Goal: Communication & Community: Answer question/provide support

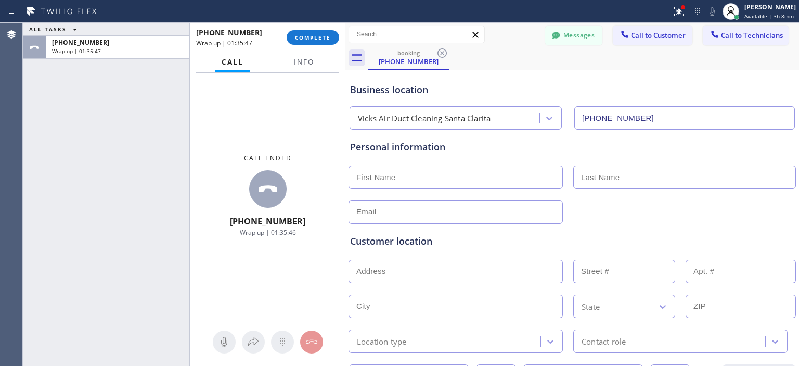
click at [319, 37] on span "COMPLETE" at bounding box center [313, 37] width 36 height 7
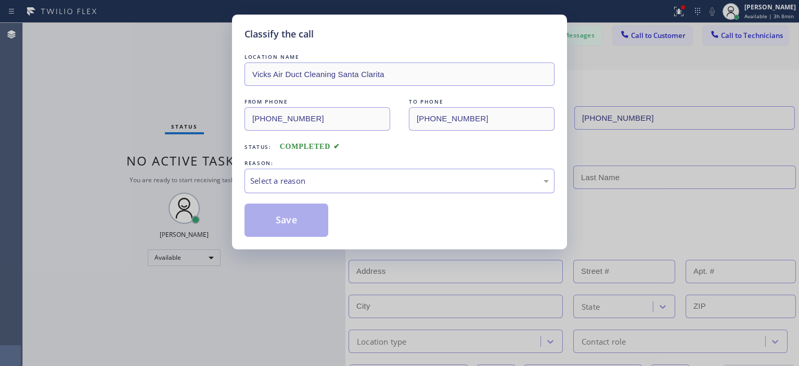
click at [316, 172] on div "Select a reason" at bounding box center [399, 180] width 310 height 24
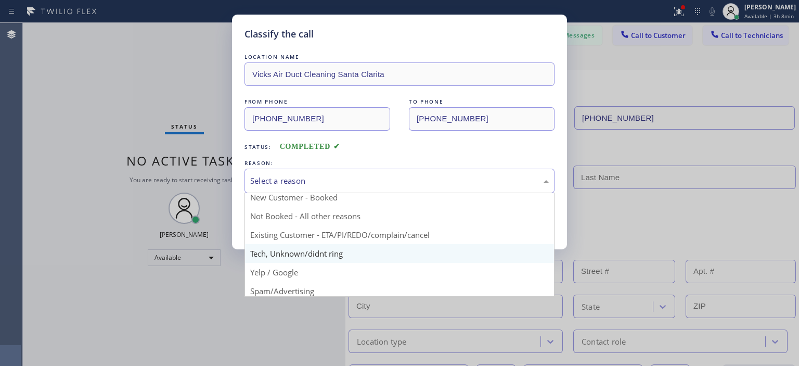
scroll to position [5, 0]
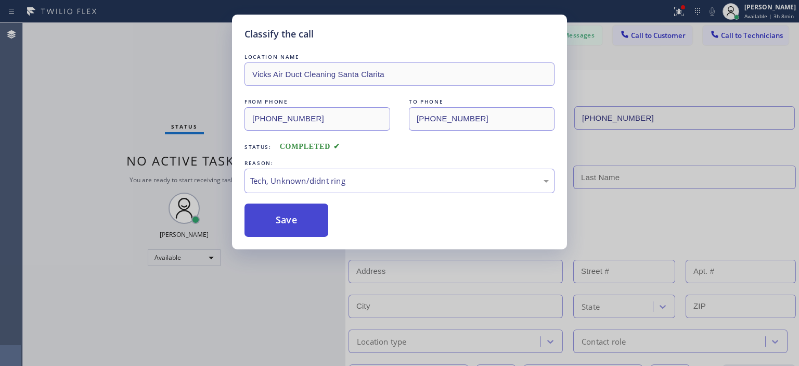
click at [290, 225] on button "Save" at bounding box center [286, 219] width 84 height 33
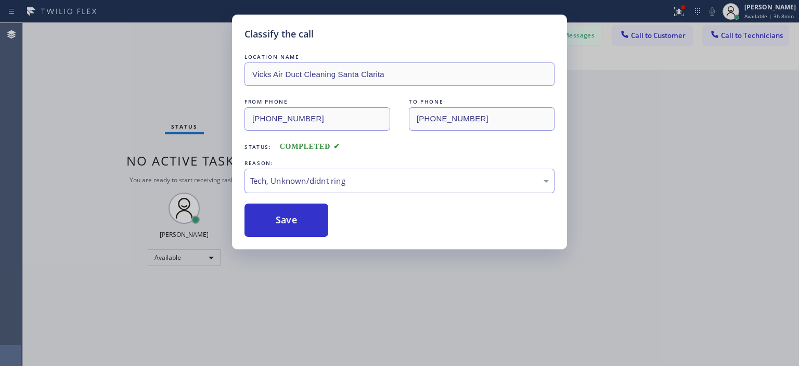
click at [740, 33] on div "Classify the call LOCATION NAME Vicks Air Duct Cleaning Santa Clarita FROM PHON…" at bounding box center [399, 183] width 799 height 366
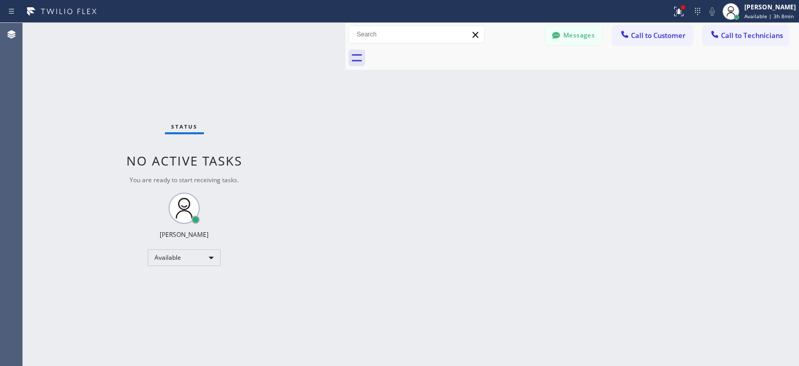
click at [740, 33] on span "Call to Technicians" at bounding box center [752, 35] width 62 height 9
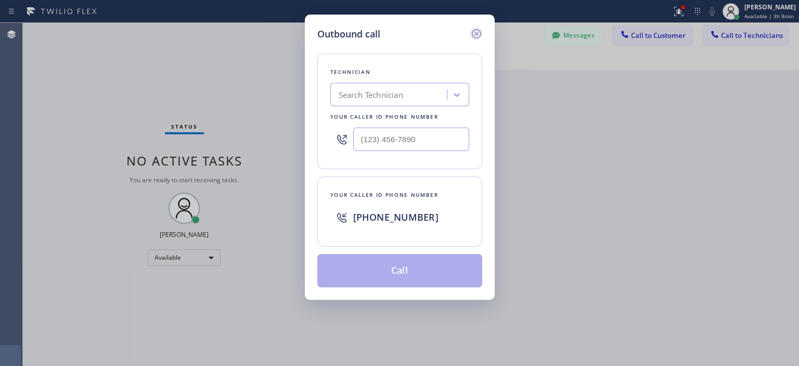
click at [472, 35] on icon at bounding box center [476, 34] width 12 height 12
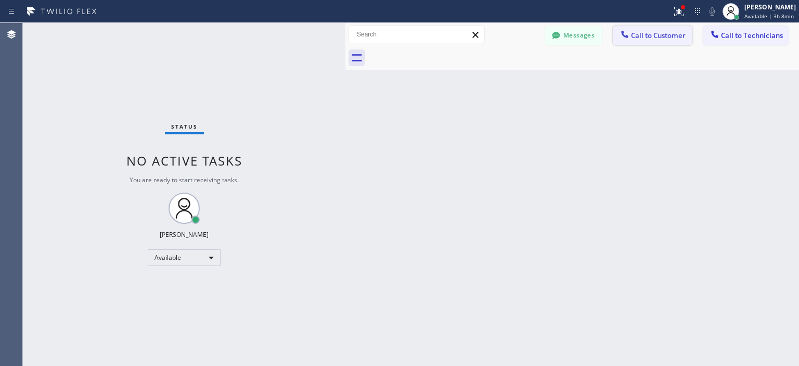
click at [677, 38] on span "Call to Customer" at bounding box center [658, 35] width 55 height 9
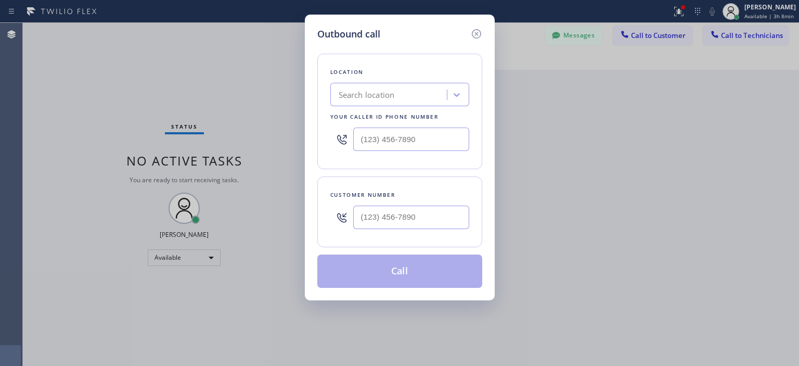
click at [362, 95] on div "Search location" at bounding box center [367, 95] width 56 height 12
paste input "Paramount Air Duct Cleaning [GEOGRAPHIC_DATA]"
type input "Paramount Air Duct Cleaning [GEOGRAPHIC_DATA]"
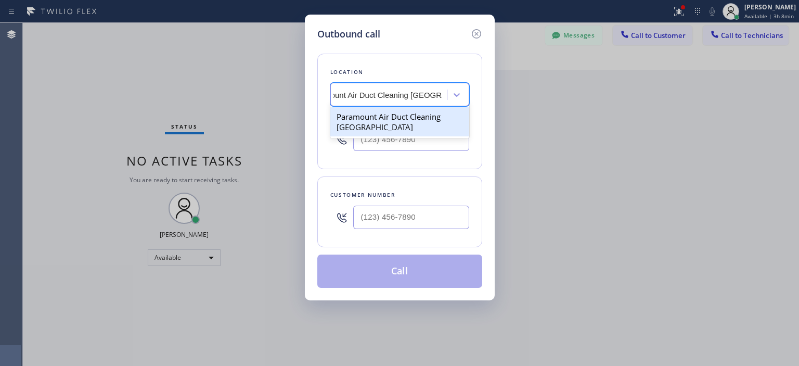
click at [412, 118] on div "Paramount Air Duct Cleaning [GEOGRAPHIC_DATA]" at bounding box center [399, 121] width 139 height 29
type input "[PHONE_NUMBER]"
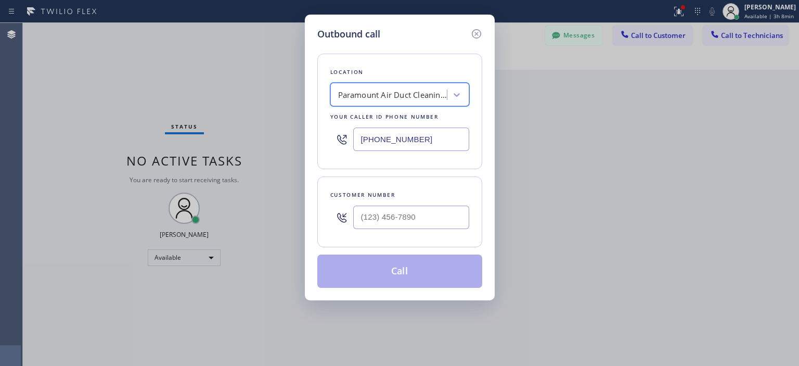
click at [395, 230] on div at bounding box center [411, 217] width 116 height 34
type input "(___) ___-____"
click at [395, 214] on input "(___) ___-____" at bounding box center [411, 216] width 116 height 23
paste input "310) 619-9018"
type input "[PHONE_NUMBER]"
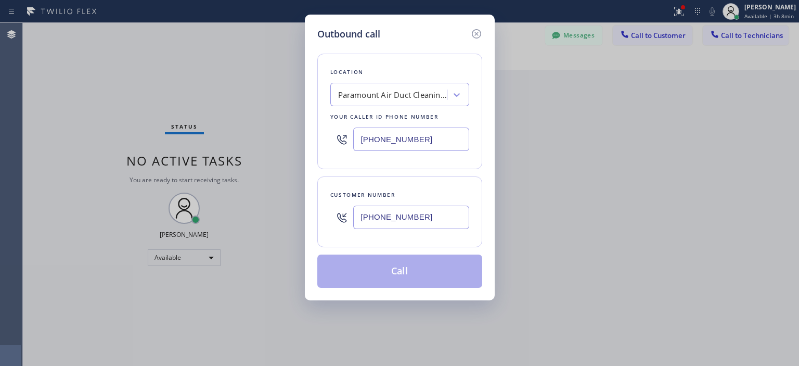
click at [393, 266] on button "Call" at bounding box center [399, 270] width 165 height 33
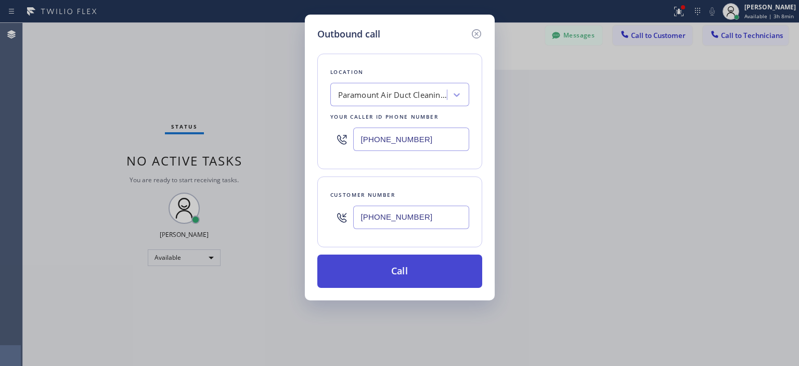
click at [393, 266] on button "Call" at bounding box center [399, 270] width 165 height 33
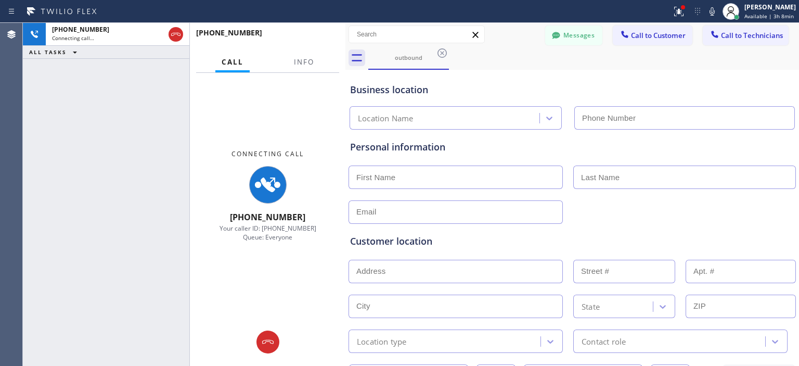
type input "[PHONE_NUMBER]"
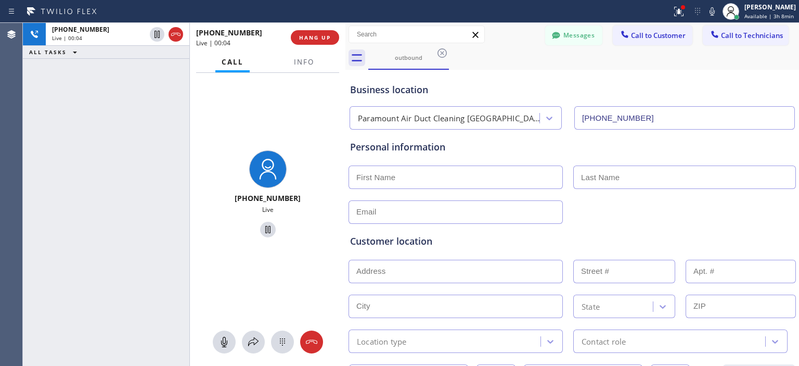
click at [37, 139] on div "[PHONE_NUMBER] Live | 00:04 ALL TASKS ALL TASKS ACTIVE TASKS TASKS IN WRAP UP" at bounding box center [106, 194] width 166 height 343
click at [310, 341] on icon at bounding box center [311, 341] width 12 height 12
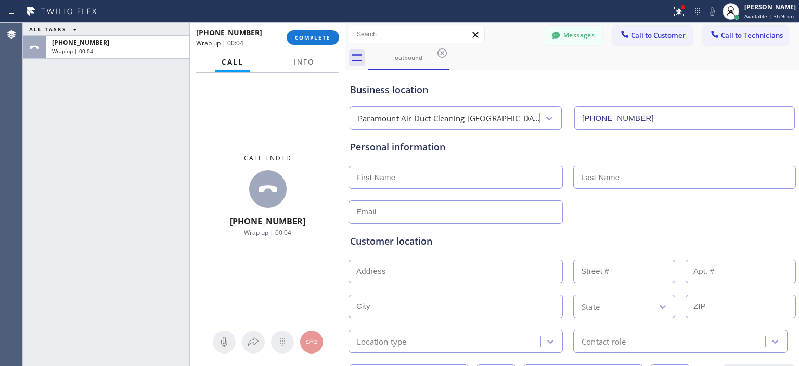
click at [31, 112] on div "ALL TASKS ALL TASKS ACTIVE TASKS TASKS IN WRAP UP [PHONE_NUMBER] Wrap up | 00:04" at bounding box center [106, 194] width 166 height 343
click at [312, 41] on span "COMPLETE" at bounding box center [313, 37] width 36 height 7
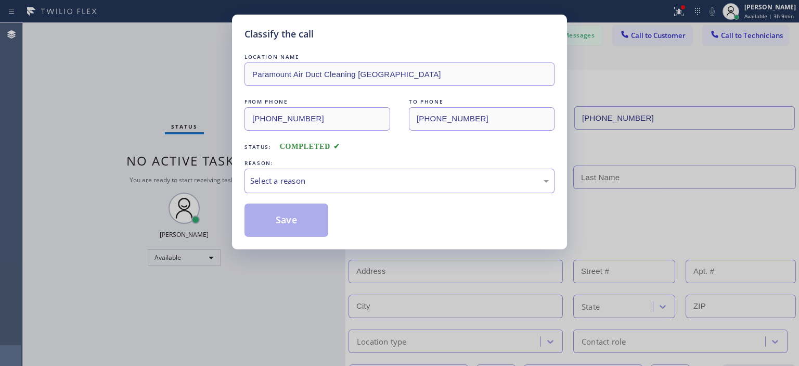
drag, startPoint x: 407, startPoint y: 182, endPoint x: 391, endPoint y: 182, distance: 15.6
click at [407, 183] on div "Select a reason" at bounding box center [399, 181] width 298 height 12
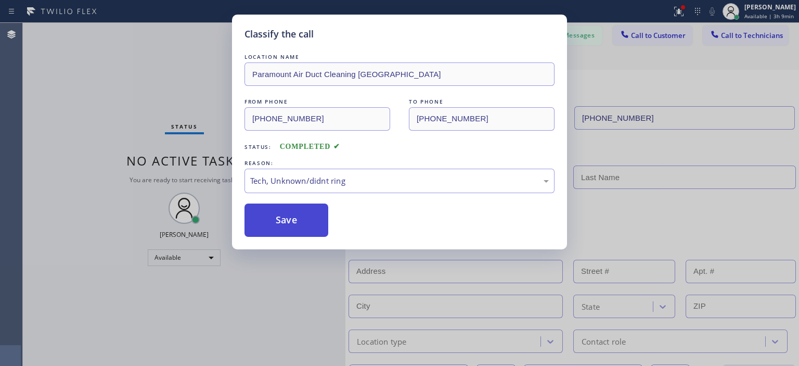
click at [295, 219] on button "Save" at bounding box center [286, 219] width 84 height 33
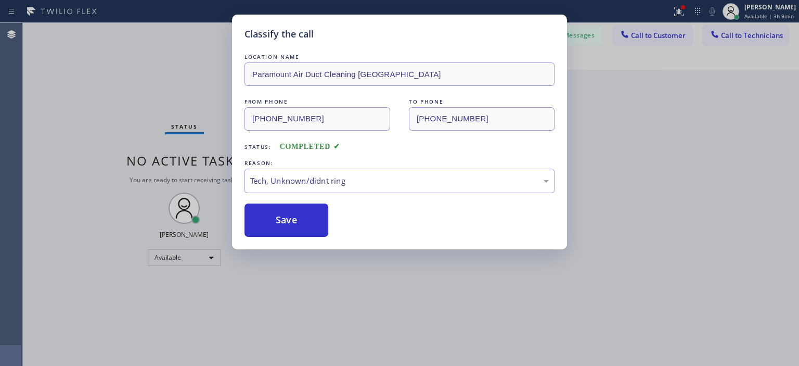
click at [664, 39] on div "Classify the call LOCATION NAME Paramount Air Duct Cleaning Torrance FROM PHONE…" at bounding box center [399, 183] width 799 height 366
click at [657, 34] on div "Classify the call LOCATION NAME Paramount Air Duct Cleaning Torrance FROM PHONE…" at bounding box center [399, 183] width 799 height 366
click at [655, 38] on div "Classify the call LOCATION NAME Paramount Air Duct Cleaning Torrance FROM PHONE…" at bounding box center [399, 183] width 799 height 366
click at [282, 228] on button "Save" at bounding box center [286, 219] width 84 height 33
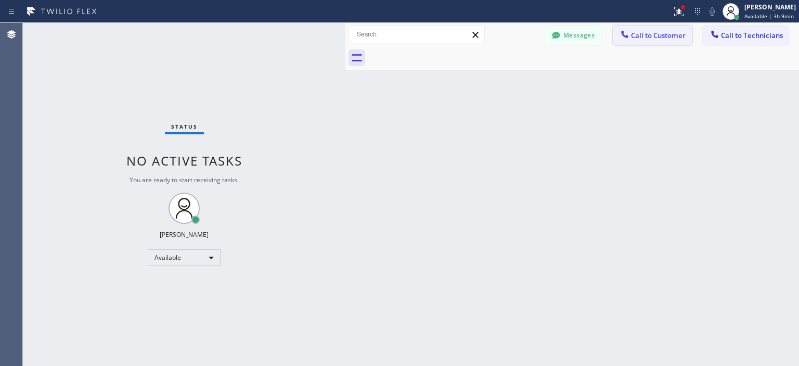
click at [646, 37] on span "Call to Customer" at bounding box center [658, 35] width 55 height 9
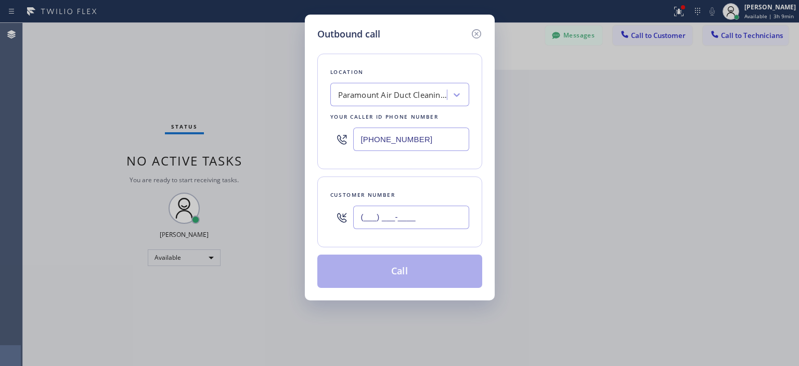
click at [403, 211] on input "(___) ___-____" at bounding box center [411, 216] width 116 height 23
paste input "310) 926-1991"
type input "[PHONE_NUMBER]"
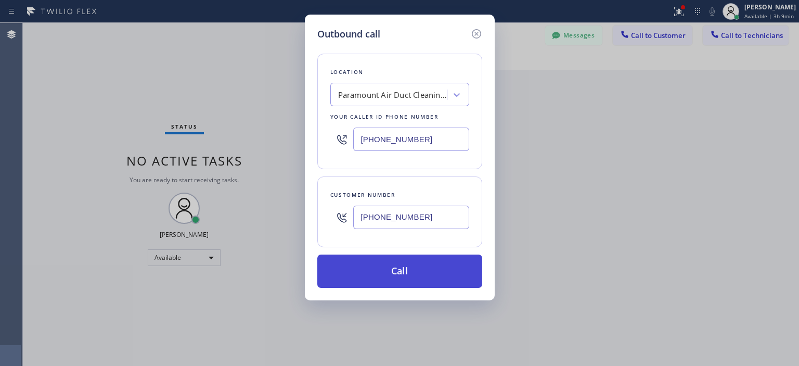
click at [418, 261] on button "Call" at bounding box center [399, 270] width 165 height 33
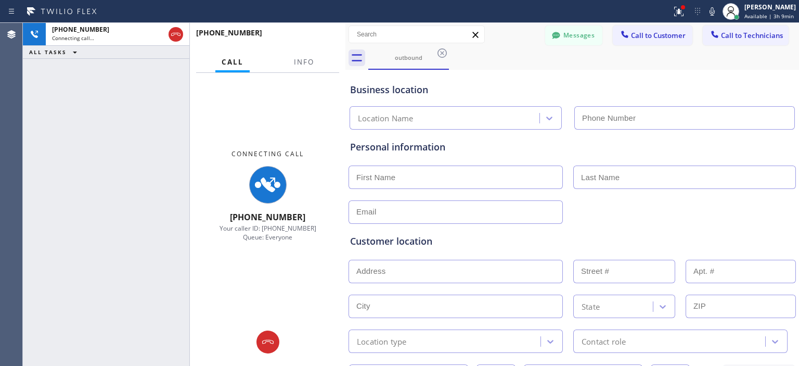
type input "[PHONE_NUMBER]"
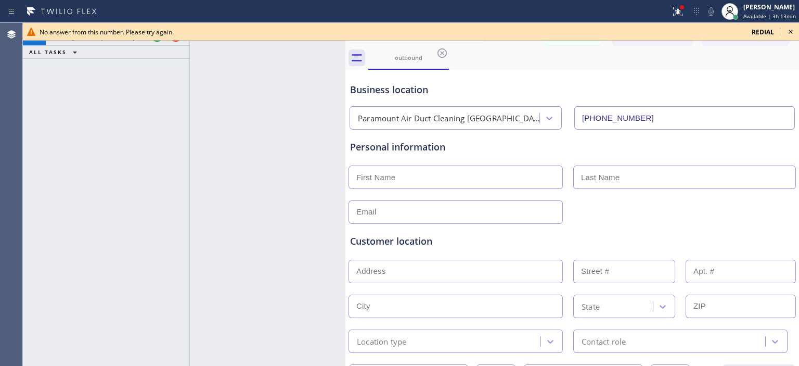
click at [796, 33] on icon at bounding box center [790, 31] width 12 height 12
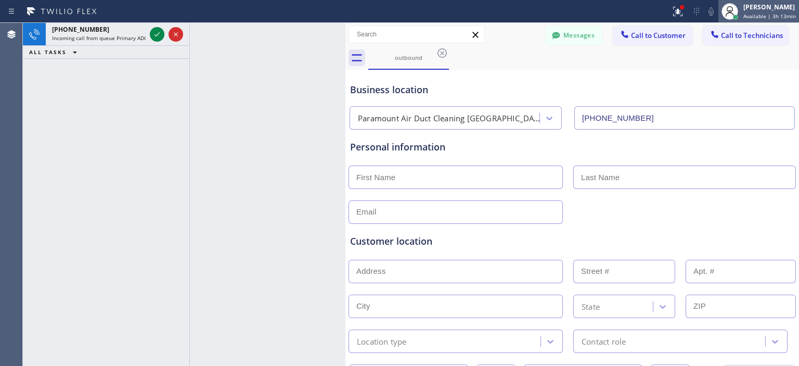
click at [753, 16] on span "Available | 3h 13min" at bounding box center [769, 15] width 53 height 7
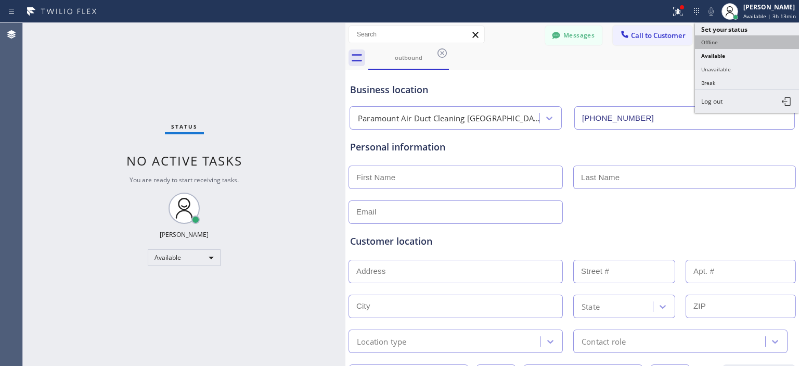
click at [724, 43] on button "Offline" at bounding box center [747, 42] width 104 height 14
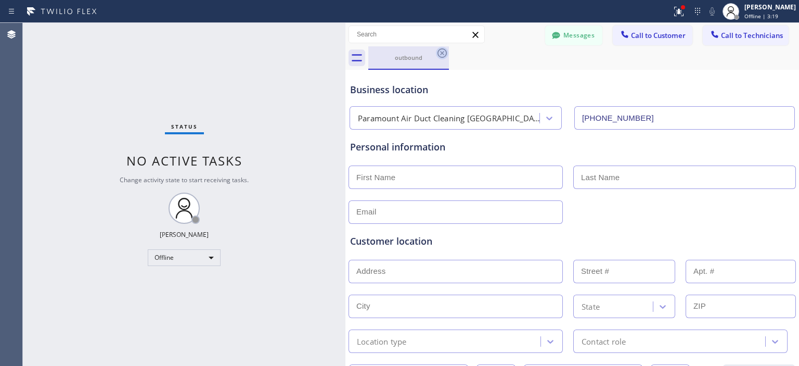
click at [443, 53] on icon at bounding box center [442, 53] width 12 height 12
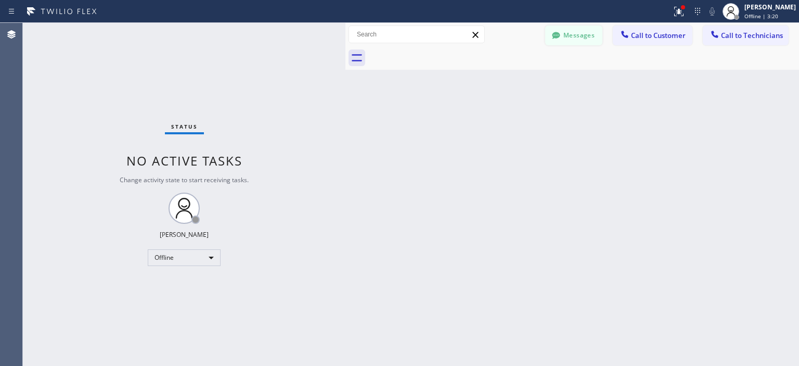
click at [568, 36] on button "Messages" at bounding box center [573, 35] width 57 height 20
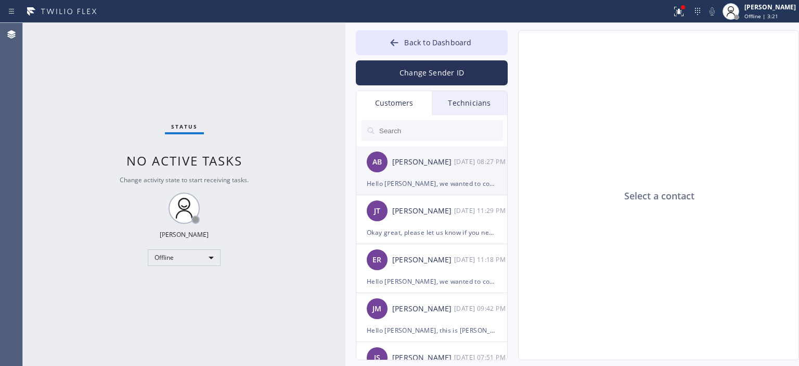
click at [433, 182] on div "Hello [PERSON_NAME], we wanted to confirm your appointment for Air Ducts Cleani…" at bounding box center [432, 183] width 130 height 12
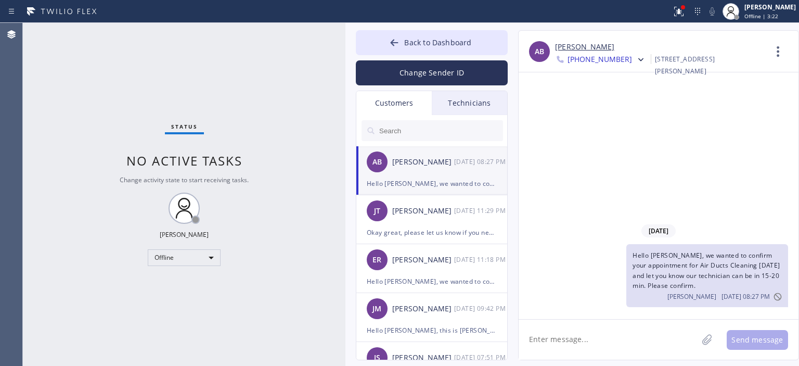
click at [609, 56] on span "[PHONE_NUMBER]" at bounding box center [599, 60] width 64 height 12
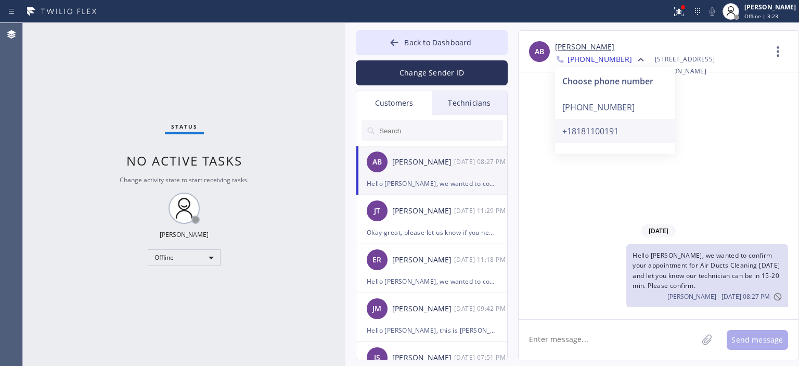
click at [613, 139] on div "+18181100191" at bounding box center [615, 131] width 120 height 24
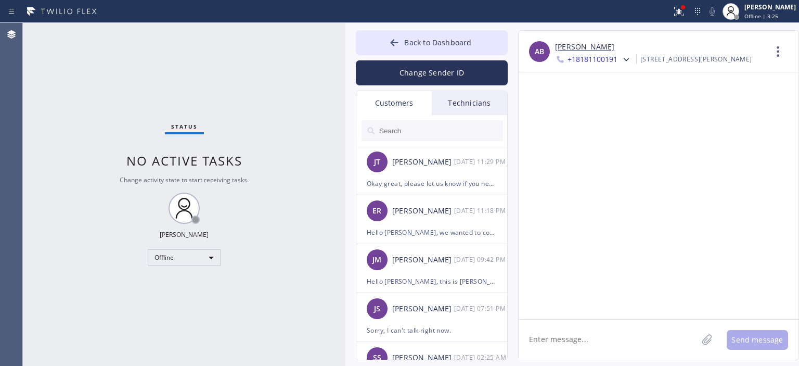
click at [565, 42] on link "[PERSON_NAME]" at bounding box center [584, 47] width 59 height 12
click at [181, 253] on div "Offline" at bounding box center [184, 257] width 73 height 17
click at [188, 279] on li "Available" at bounding box center [183, 284] width 71 height 12
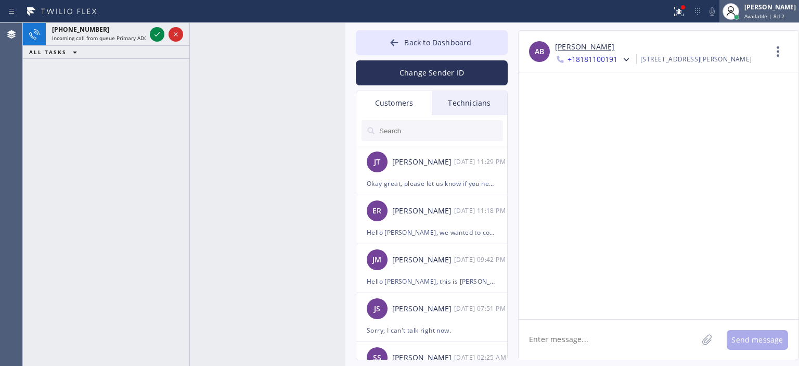
click at [785, 7] on div "[PERSON_NAME]" at bounding box center [769, 7] width 51 height 9
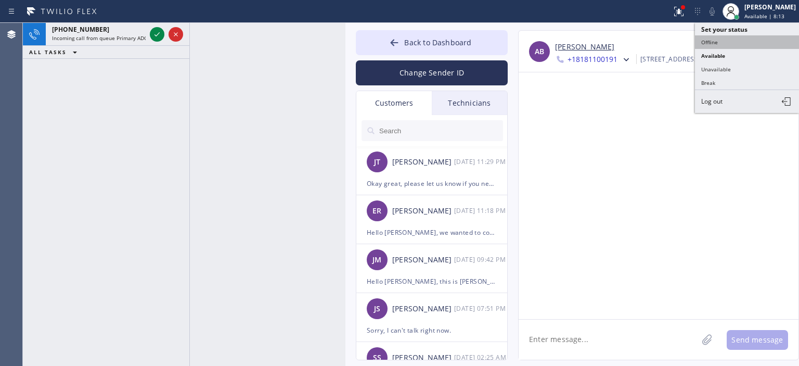
click at [742, 39] on button "Offline" at bounding box center [747, 42] width 104 height 14
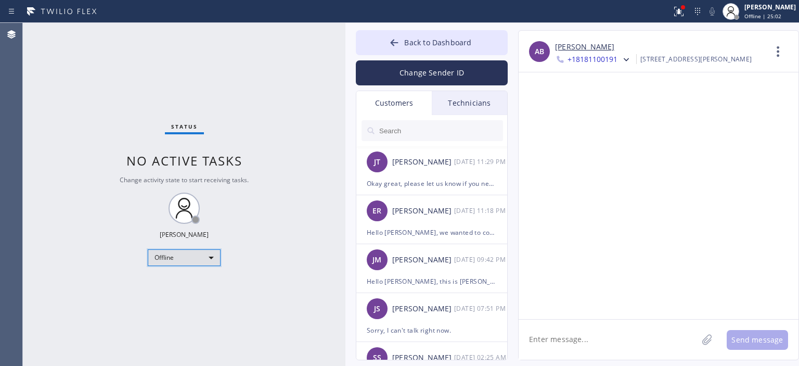
click at [192, 254] on div "Offline" at bounding box center [184, 257] width 73 height 17
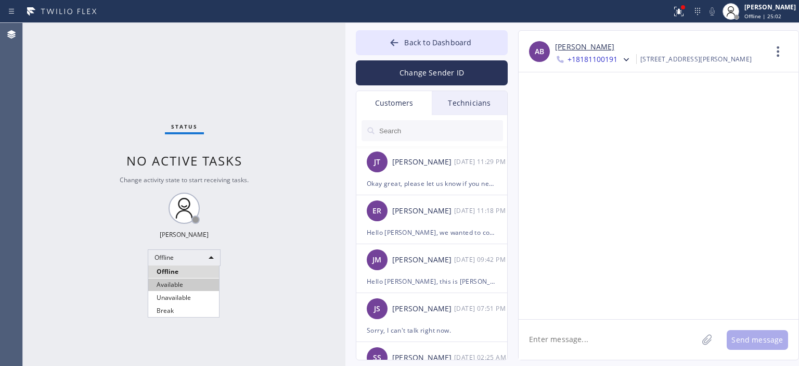
click at [185, 283] on li "Available" at bounding box center [183, 284] width 71 height 12
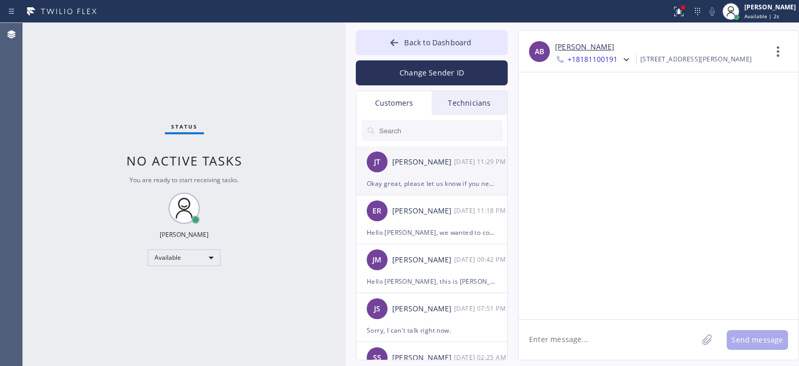
click at [437, 158] on div "[PERSON_NAME]" at bounding box center [423, 162] width 62 height 12
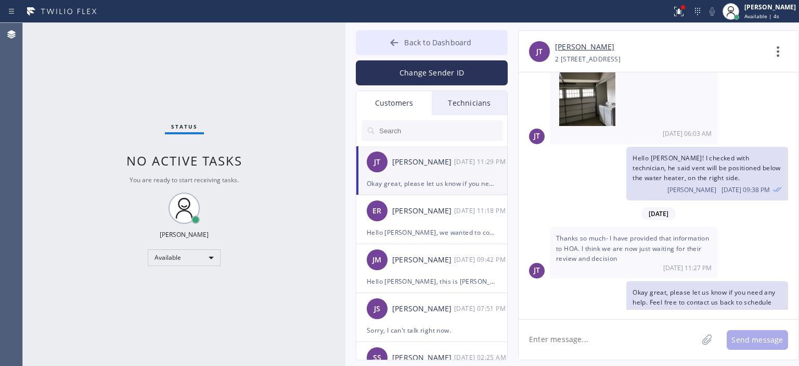
click at [390, 40] on icon at bounding box center [394, 42] width 10 height 10
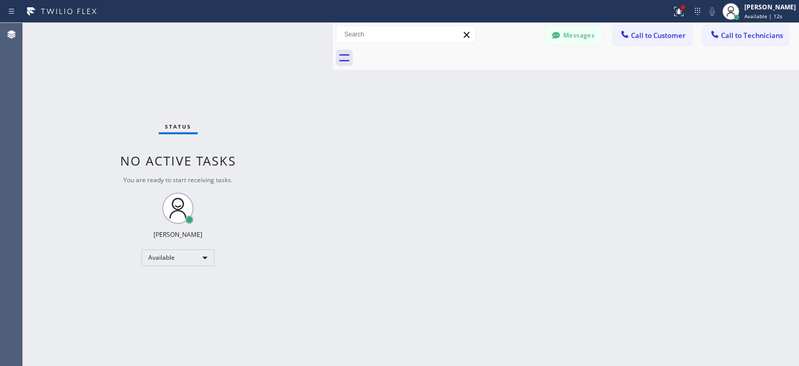
scroll to position [1470, 0]
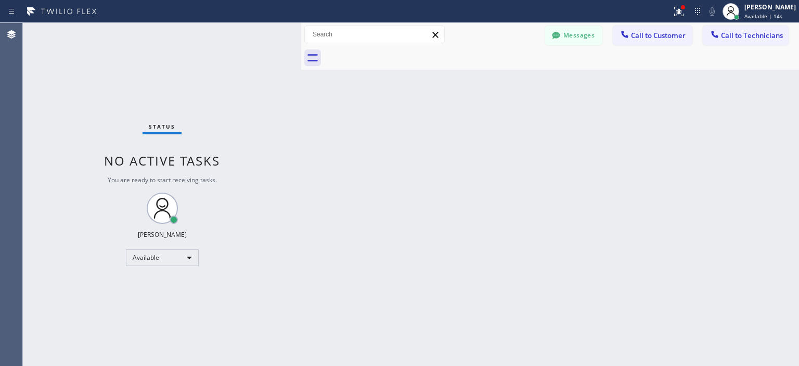
drag, startPoint x: 343, startPoint y: 35, endPoint x: 299, endPoint y: 79, distance: 61.8
click at [301, 79] on div at bounding box center [301, 194] width 0 height 343
click at [584, 42] on button "Messages" at bounding box center [573, 35] width 57 height 20
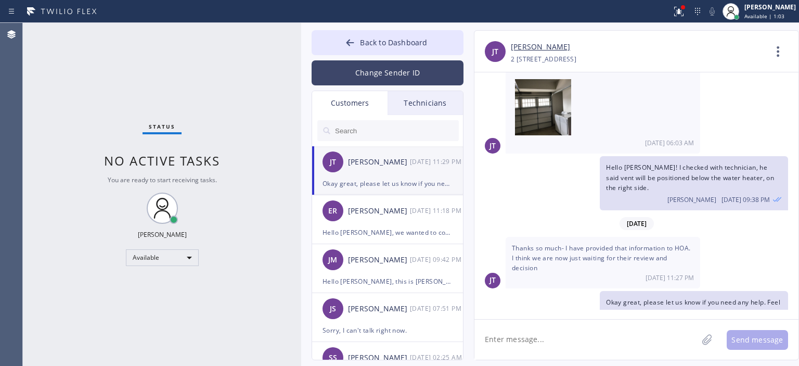
click at [389, 82] on button "Change Sender ID" at bounding box center [387, 72] width 152 height 25
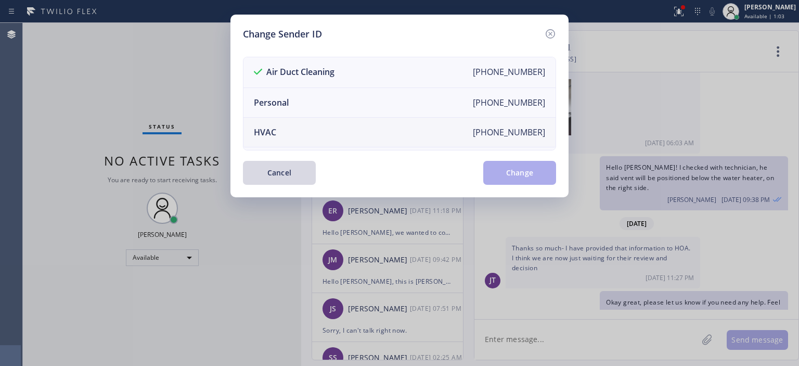
drag, startPoint x: 319, startPoint y: 106, endPoint x: 438, endPoint y: 126, distance: 120.9
click at [319, 106] on li "Personal [PHONE_NUMBER]" at bounding box center [399, 103] width 312 height 30
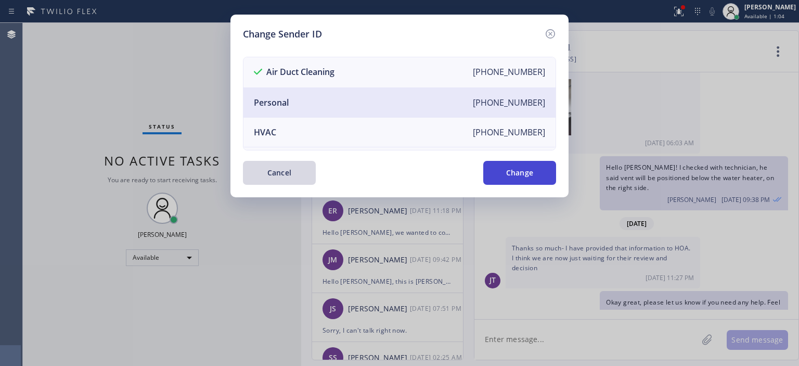
click at [509, 171] on button "Change" at bounding box center [519, 173] width 73 height 24
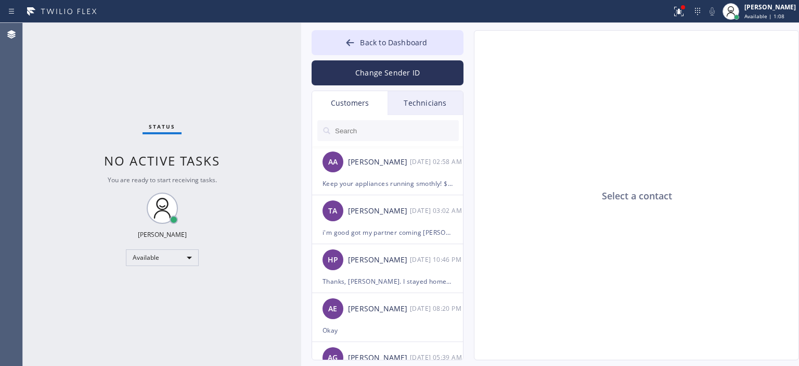
click at [437, 107] on div "Technicians" at bounding box center [424, 103] width 75 height 24
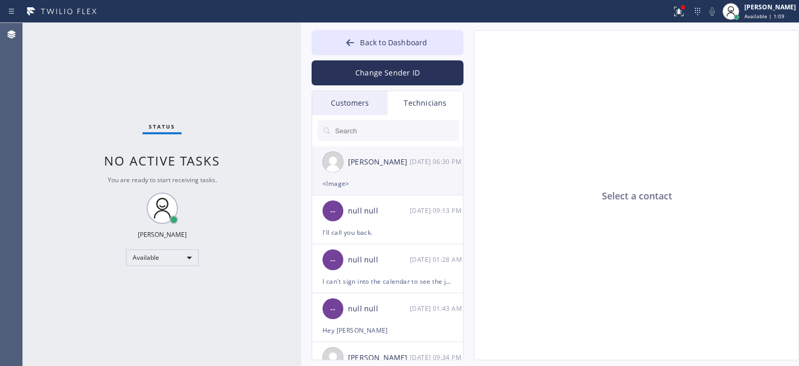
click at [419, 164] on div "[DATE] 06:30 PM" at bounding box center [437, 161] width 54 height 12
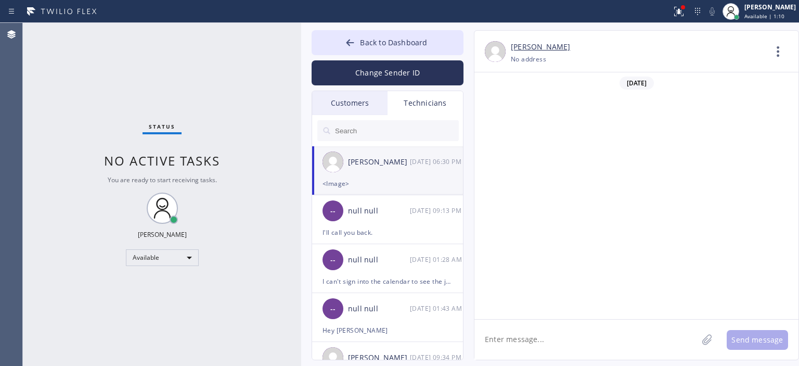
scroll to position [64531, 0]
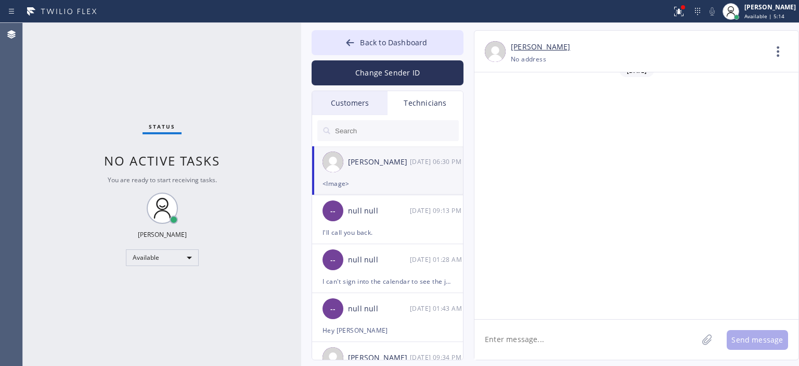
click at [562, 345] on textarea at bounding box center [585, 339] width 223 height 40
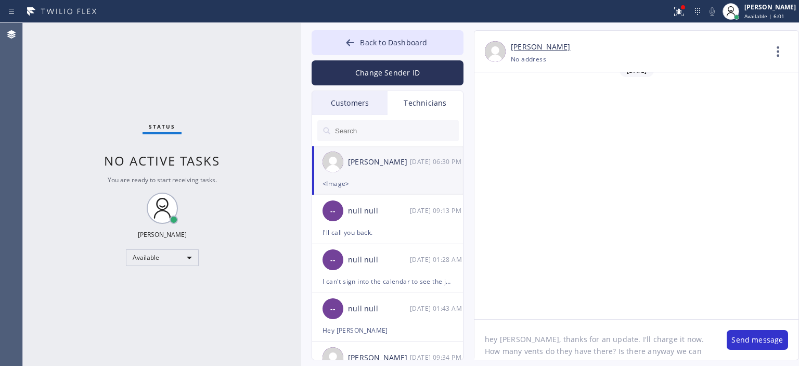
scroll to position [8, 0]
click at [541, 46] on link "[PERSON_NAME]" at bounding box center [540, 47] width 59 height 12
click at [777, 55] on icon at bounding box center [777, 51] width 3 height 10
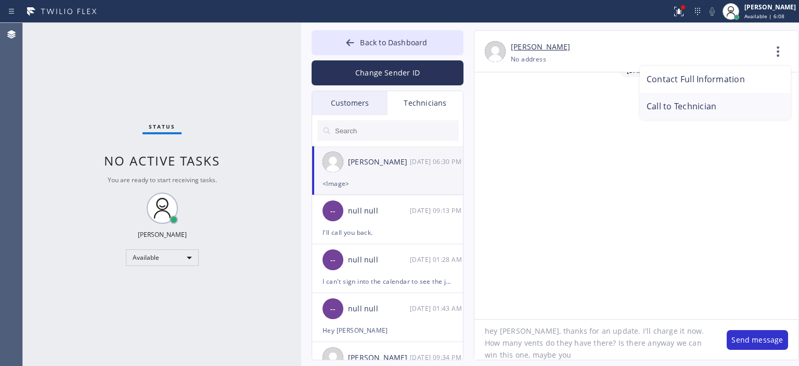
click at [716, 105] on li "Call to Technician" at bounding box center [715, 106] width 151 height 27
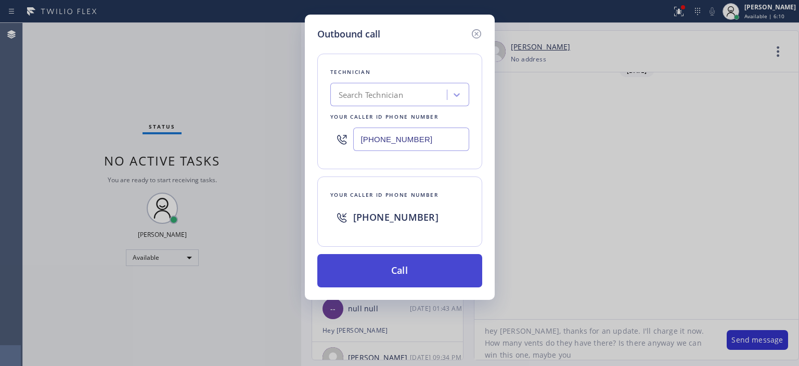
click at [418, 267] on button "Call" at bounding box center [399, 270] width 165 height 33
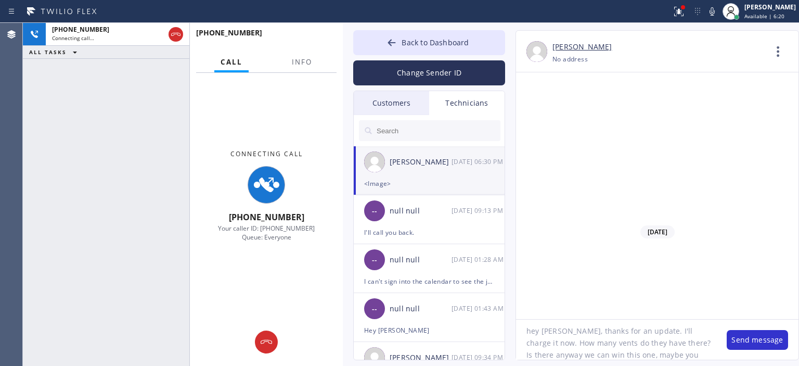
scroll to position [66657, 0]
drag, startPoint x: 300, startPoint y: 61, endPoint x: 341, endPoint y: 90, distance: 51.1
click at [343, 90] on div at bounding box center [343, 194] width 0 height 343
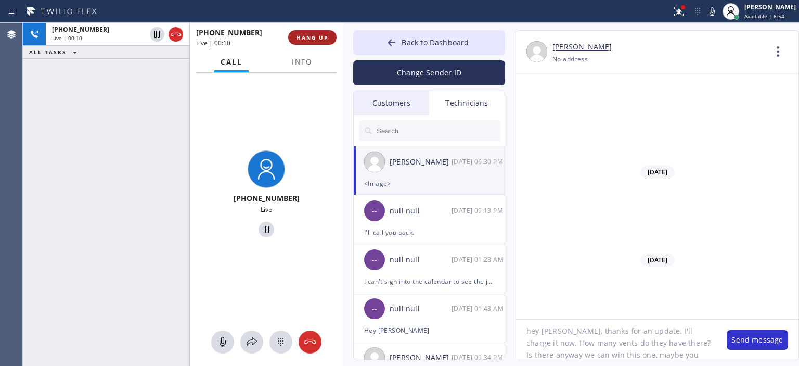
click at [314, 35] on span "HANG UP" at bounding box center [312, 37] width 32 height 7
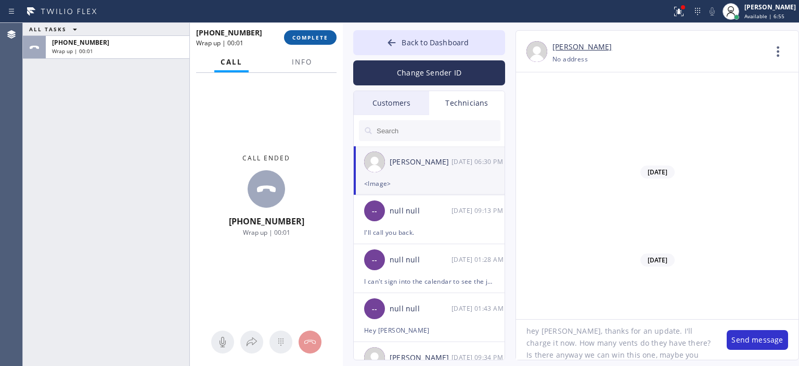
click at [316, 40] on span "COMPLETE" at bounding box center [310, 37] width 36 height 7
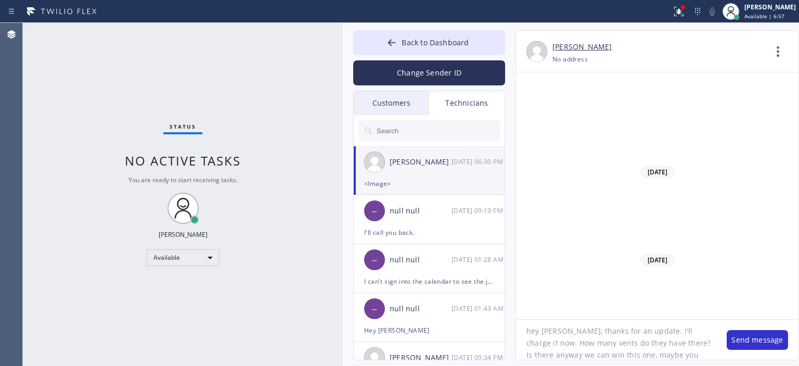
scroll to position [9, 0]
drag, startPoint x: 644, startPoint y: 352, endPoint x: 630, endPoint y: 330, distance: 25.5
click at [630, 330] on textarea "hey [PERSON_NAME], thanks for an update. I'll charge it now. How many vents do …" at bounding box center [616, 339] width 200 height 40
type textarea "hey [PERSON_NAME], thanks for an update. I'll charge the card now. Please call …"
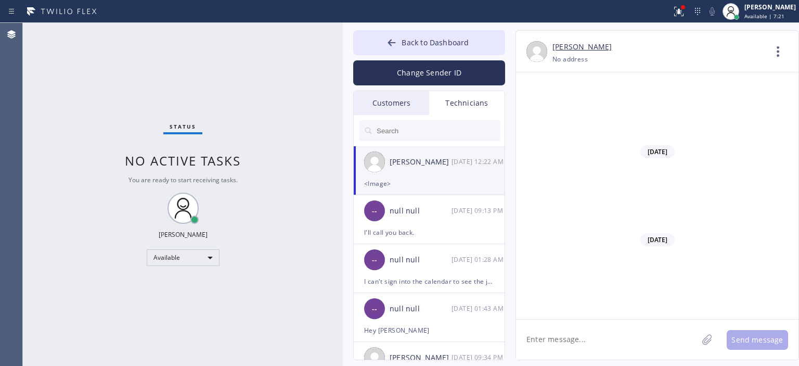
scroll to position [66747, 0]
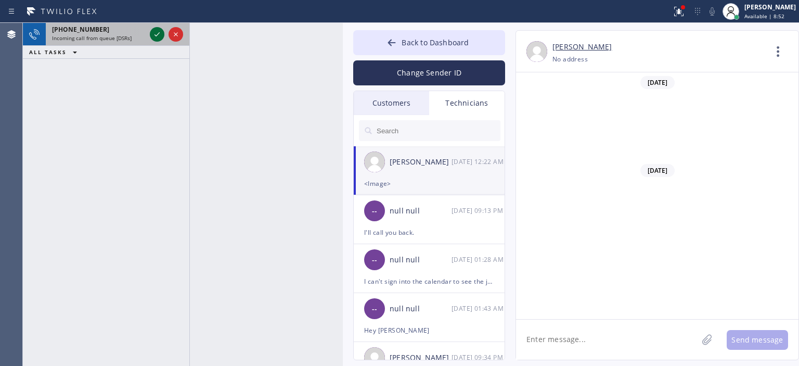
click at [158, 34] on icon at bounding box center [157, 34] width 12 height 12
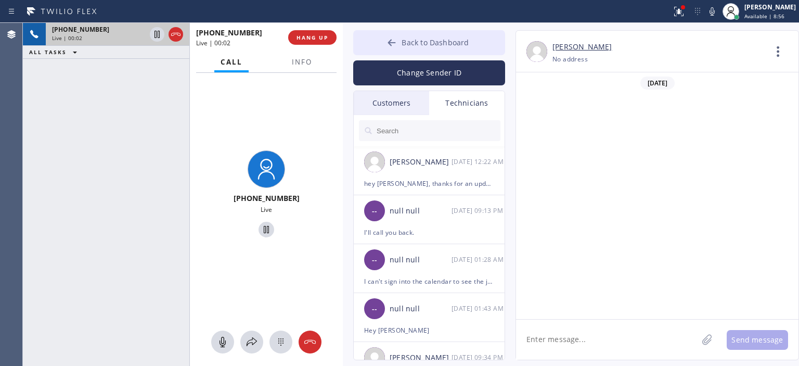
scroll to position [66747, 0]
click at [314, 340] on icon at bounding box center [310, 341] width 12 height 12
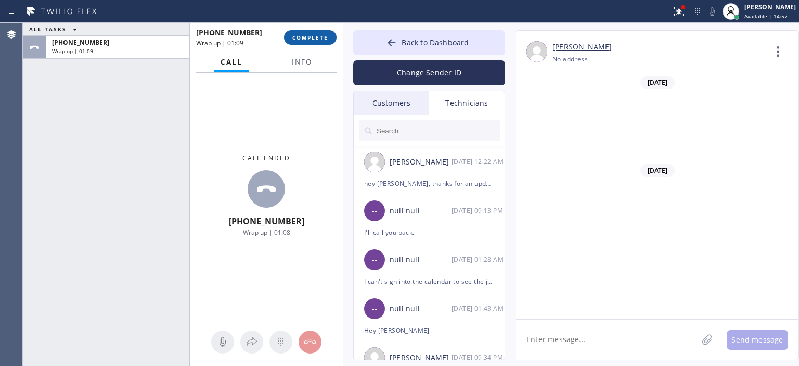
click at [309, 41] on button "COMPLETE" at bounding box center [310, 37] width 53 height 15
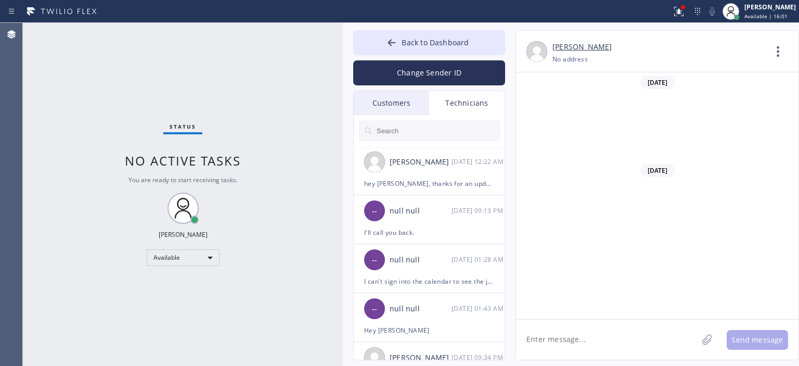
drag, startPoint x: 553, startPoint y: 126, endPoint x: 615, endPoint y: 126, distance: 61.9
copy span "[CREDIT_CARD_NUMBER]"
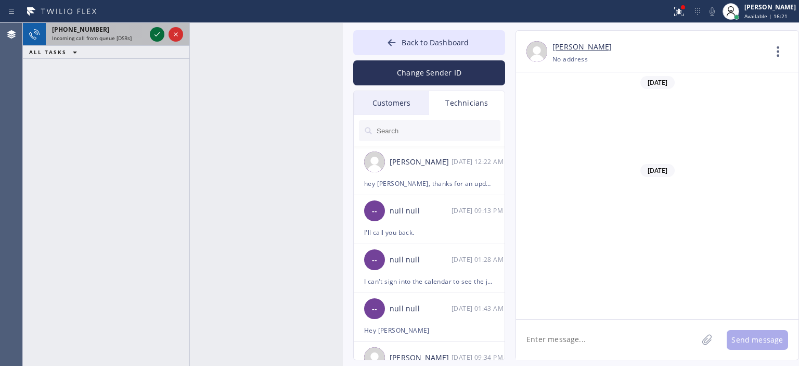
click at [157, 31] on icon at bounding box center [157, 34] width 12 height 12
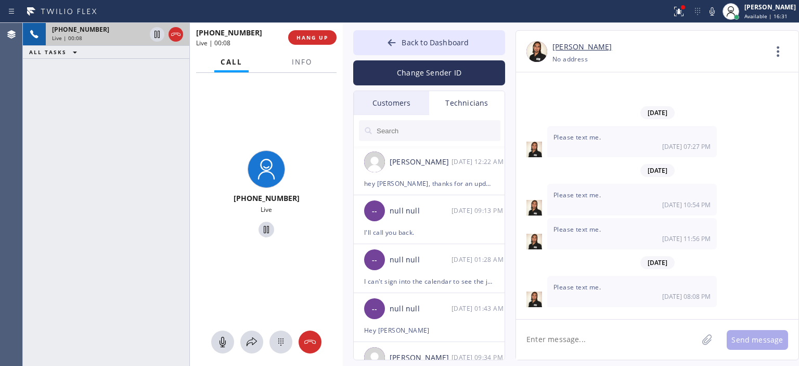
click at [44, 126] on div "[PHONE_NUMBER] Live | 00:08 ALL TASKS ALL TASKS ACTIVE TASKS TASKS IN WRAP UP" at bounding box center [106, 194] width 166 height 343
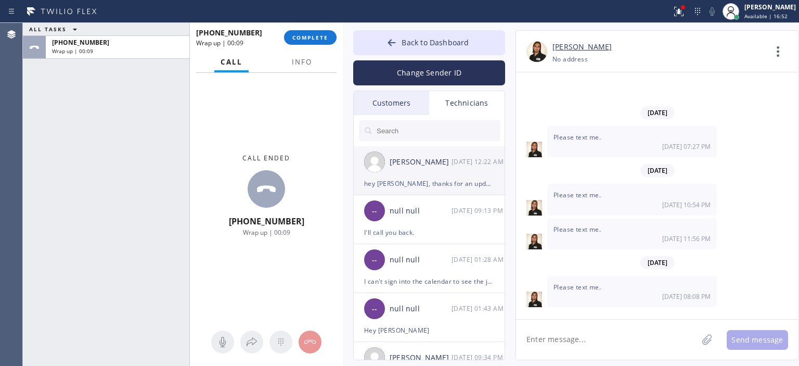
drag, startPoint x: 430, startPoint y: 166, endPoint x: 441, endPoint y: 172, distance: 12.6
click at [430, 167] on div "[PERSON_NAME]" at bounding box center [421, 162] width 62 height 12
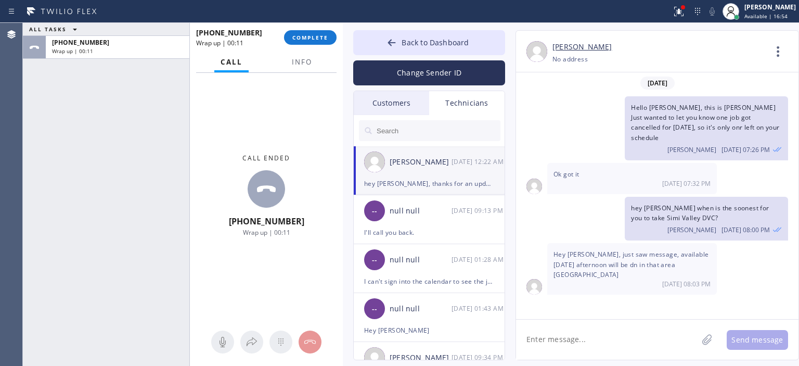
scroll to position [66747, 0]
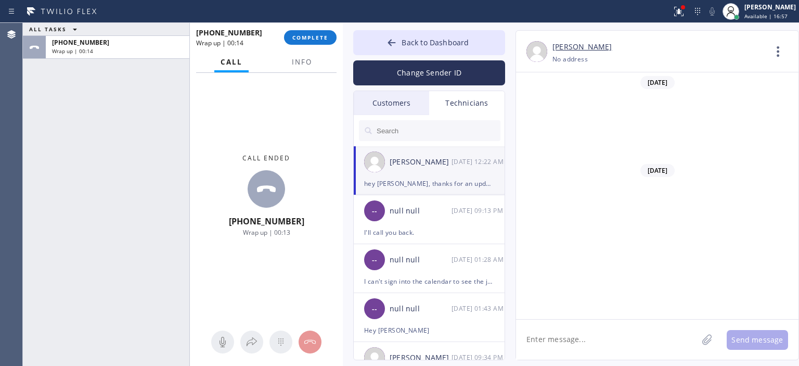
click at [308, 34] on span "COMPLETE" at bounding box center [310, 37] width 36 height 7
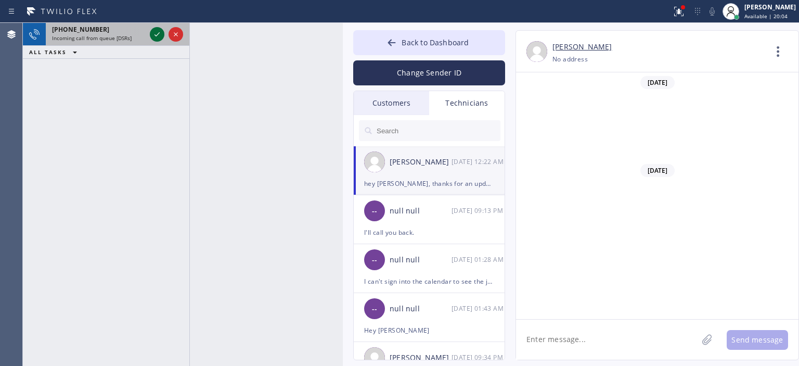
click at [155, 37] on icon at bounding box center [157, 34] width 12 height 12
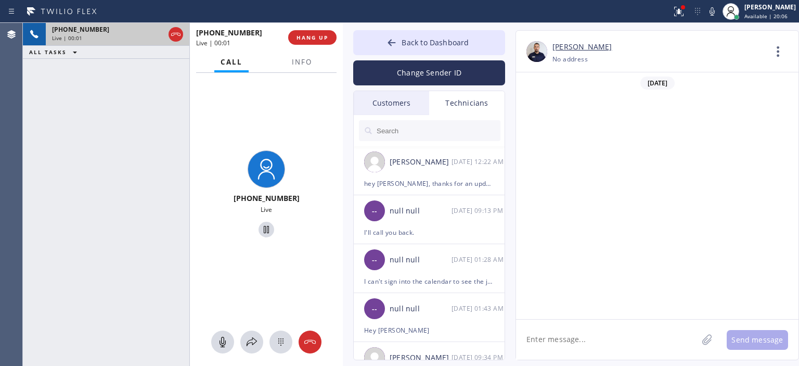
scroll to position [4272, 0]
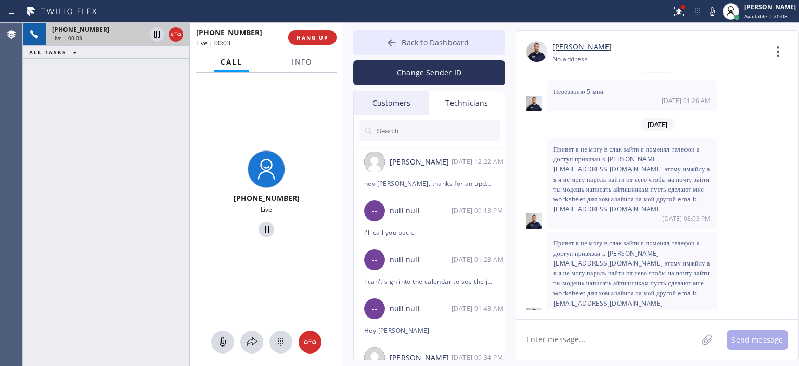
click at [387, 41] on icon at bounding box center [391, 42] width 10 height 10
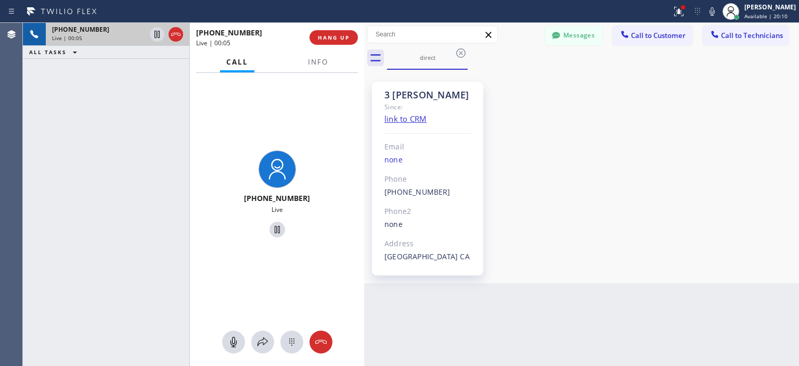
scroll to position [4342, 0]
drag, startPoint x: 343, startPoint y: 39, endPoint x: 366, endPoint y: 40, distance: 22.9
click at [366, 40] on div at bounding box center [366, 194] width 0 height 343
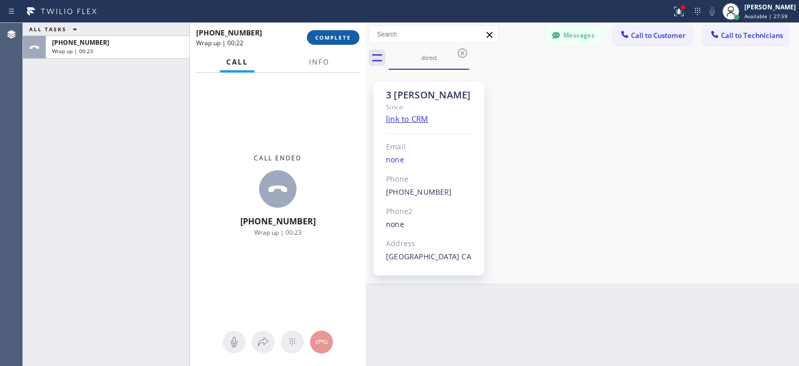
click at [341, 39] on span "COMPLETE" at bounding box center [333, 37] width 36 height 7
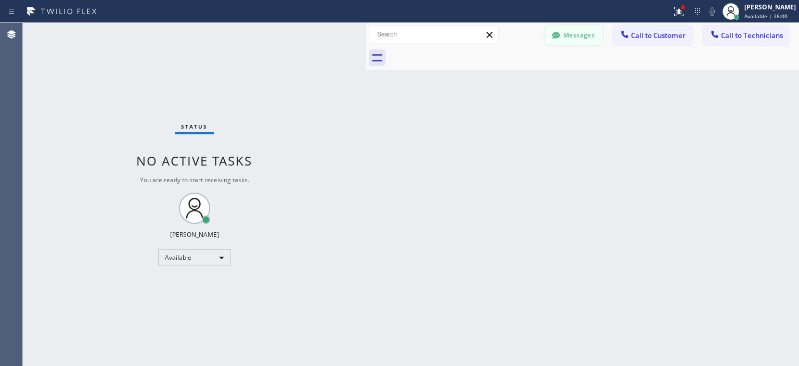
click at [568, 39] on button "Messages" at bounding box center [573, 35] width 57 height 20
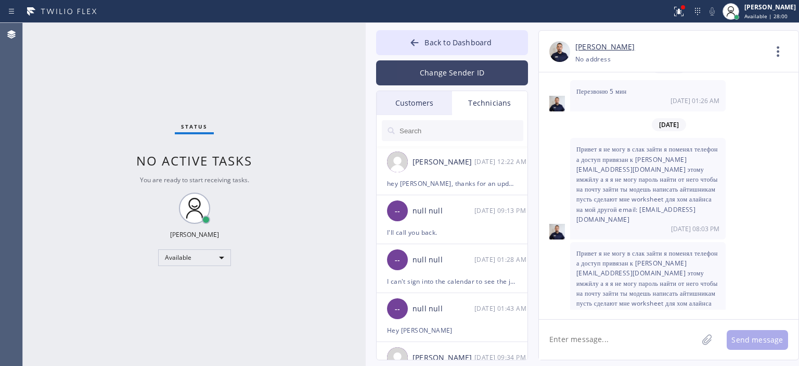
click at [453, 70] on button "Change Sender ID" at bounding box center [452, 72] width 152 height 25
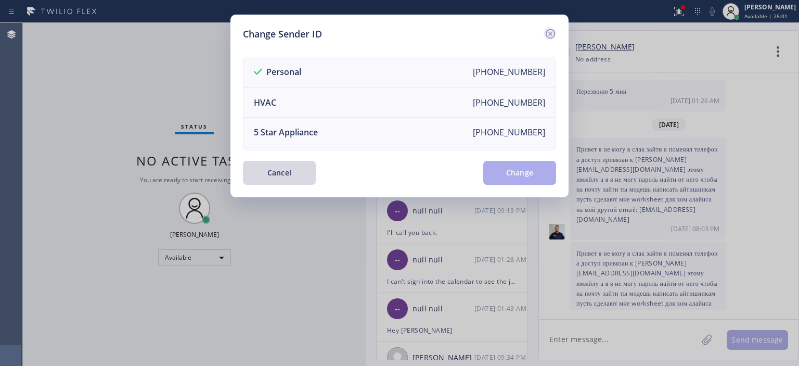
click at [556, 28] on icon at bounding box center [550, 34] width 12 height 12
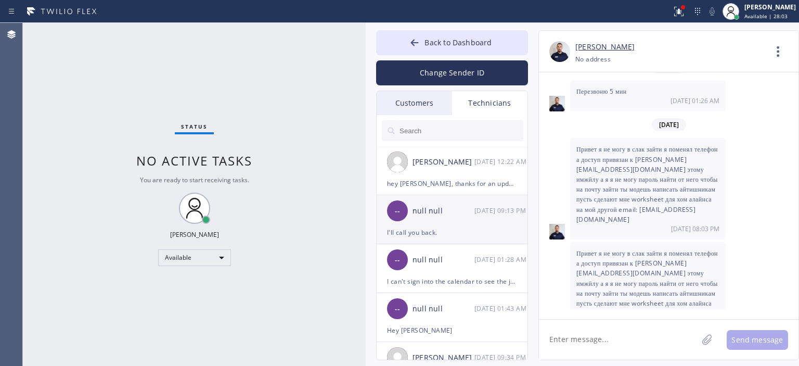
click at [466, 215] on div "null null" at bounding box center [443, 211] width 62 height 12
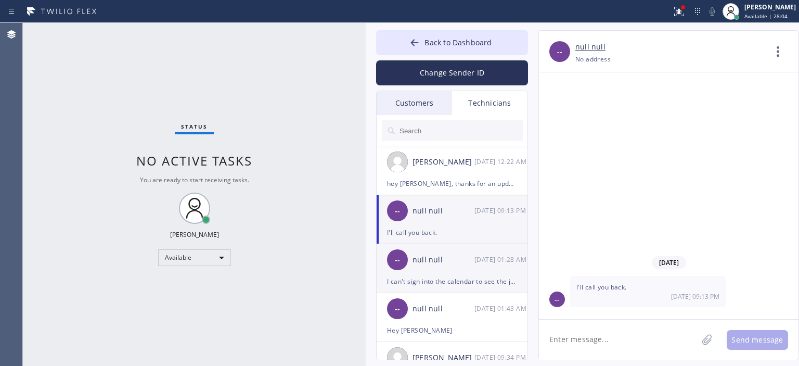
click at [460, 266] on div "-- null null [DATE] 01:28 AM" at bounding box center [452, 259] width 152 height 31
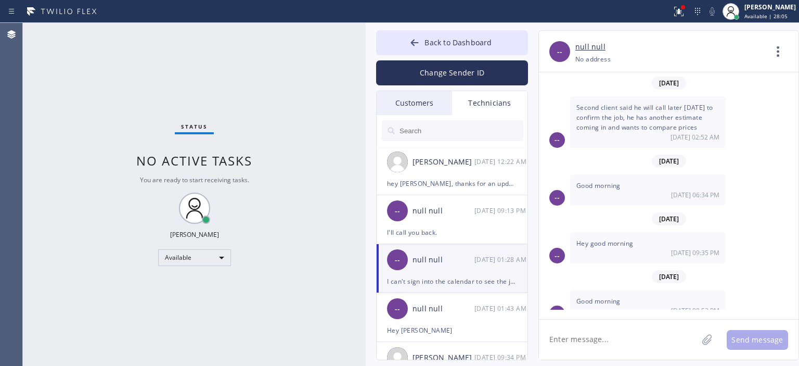
scroll to position [76, 0]
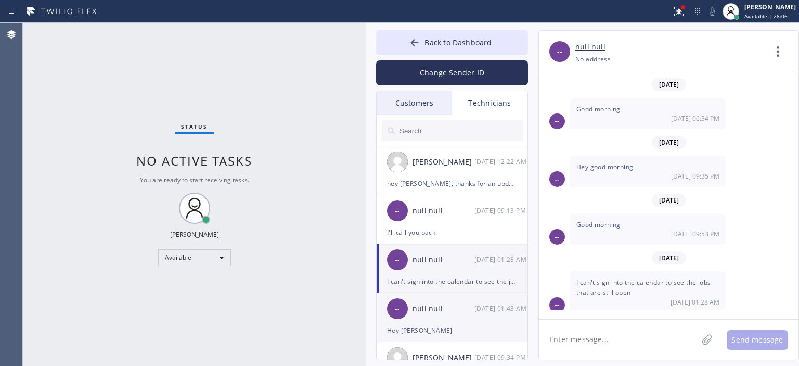
click at [476, 318] on div "-- null null [DATE] 01:43 AM" at bounding box center [452, 308] width 152 height 31
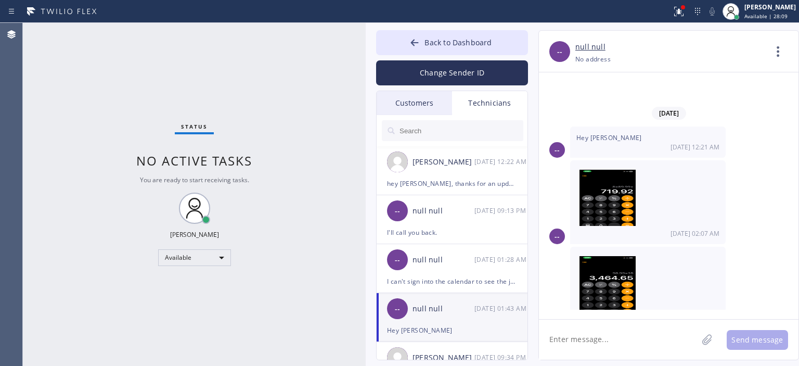
scroll to position [5579, 0]
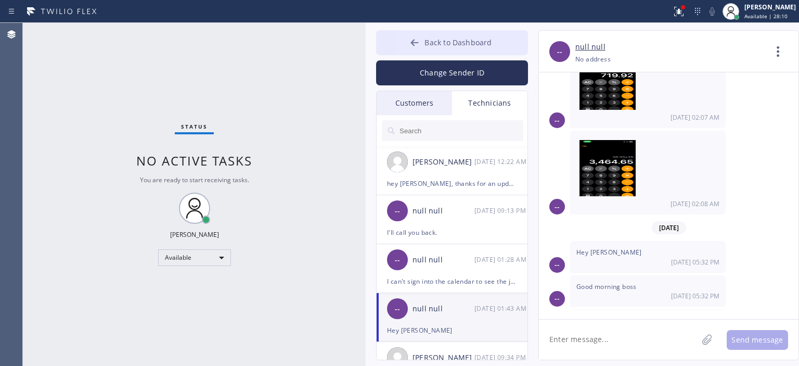
click at [421, 43] on div at bounding box center [414, 43] width 12 height 12
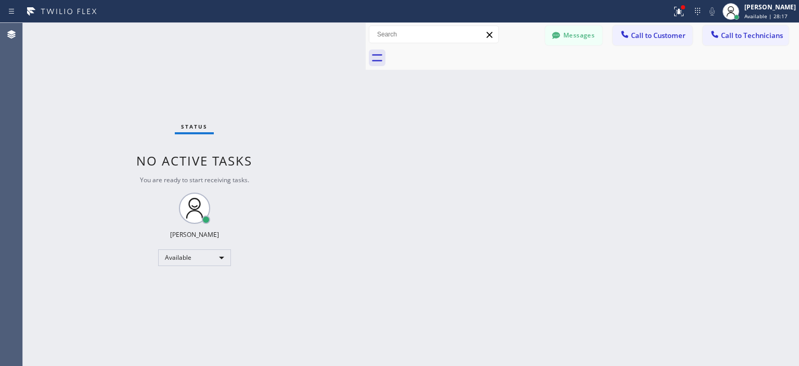
click at [41, 76] on div "Status No active tasks You are ready to start receiving tasks. [PERSON_NAME] Av…" at bounding box center [194, 194] width 343 height 343
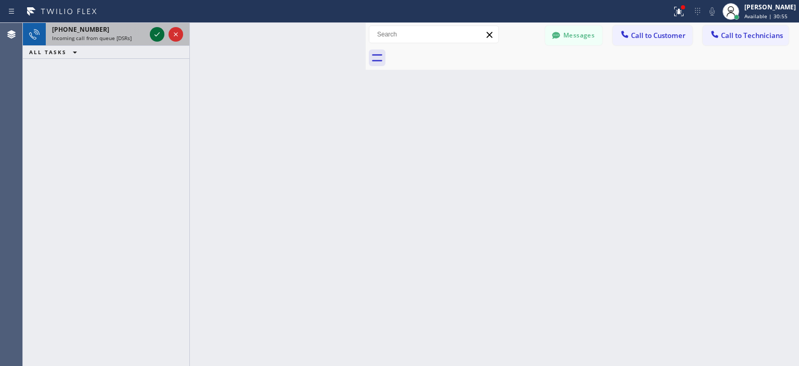
click at [155, 35] on icon at bounding box center [156, 34] width 5 height 4
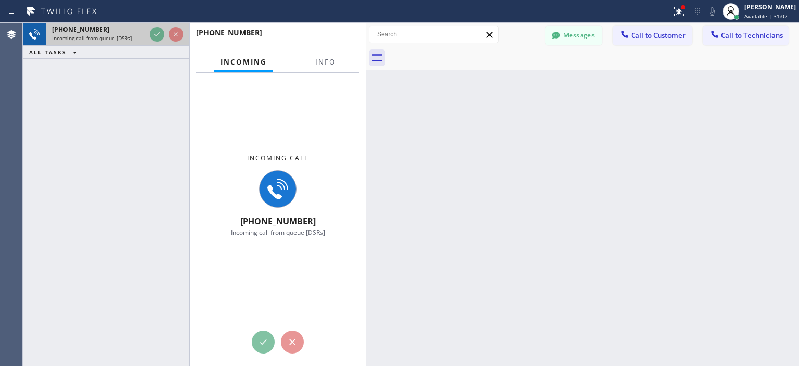
click at [163, 41] on div at bounding box center [166, 34] width 37 height 23
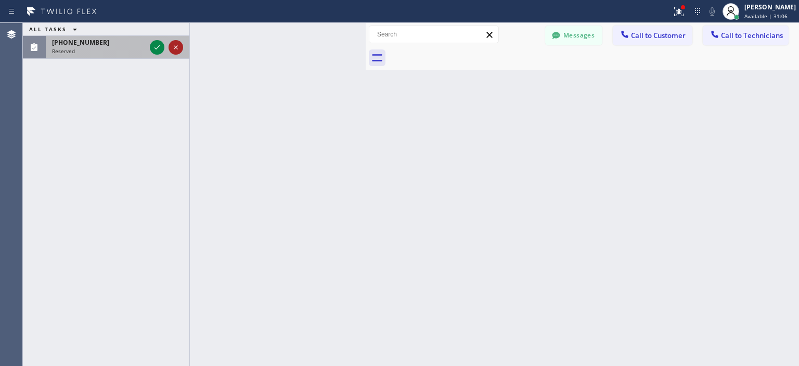
click at [180, 49] on icon at bounding box center [176, 47] width 12 height 12
click at [181, 50] on icon at bounding box center [176, 47] width 12 height 12
click at [173, 46] on icon at bounding box center [176, 47] width 12 height 12
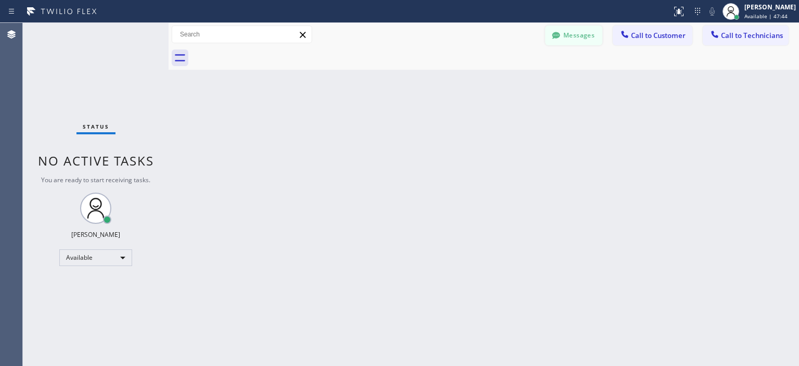
click at [579, 38] on button "Messages" at bounding box center [573, 35] width 57 height 20
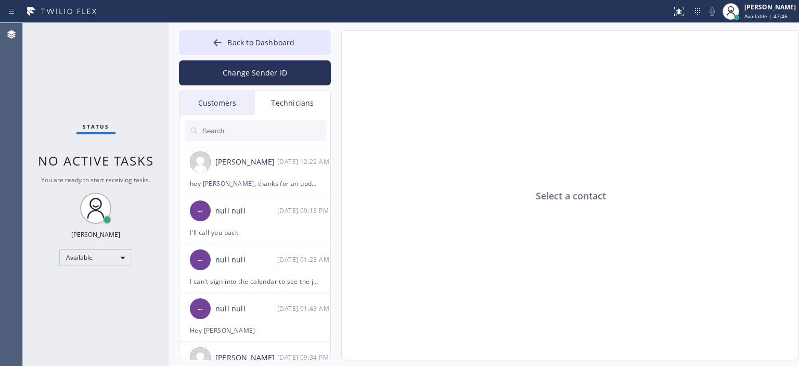
click at [232, 99] on div "Customers" at bounding box center [216, 103] width 75 height 24
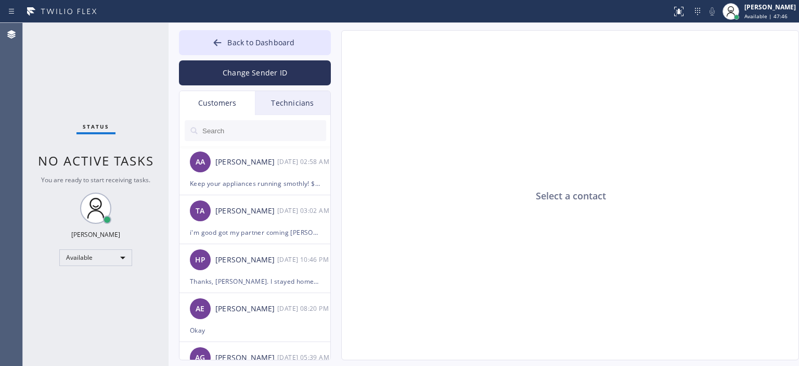
click at [248, 131] on input "text" at bounding box center [263, 130] width 125 height 21
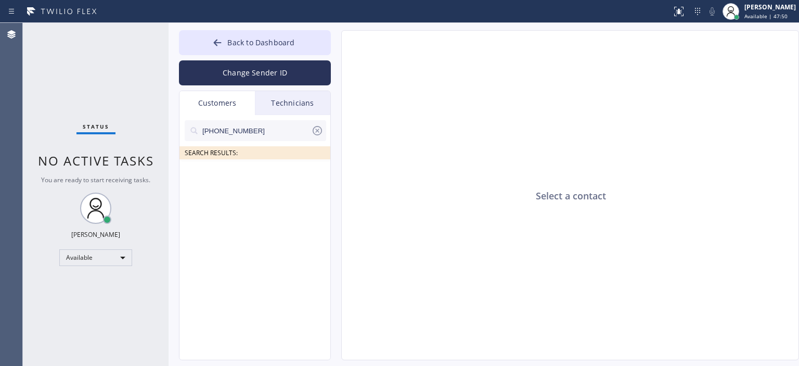
click at [275, 134] on input "(310) 908-1861" at bounding box center [256, 130] width 110 height 21
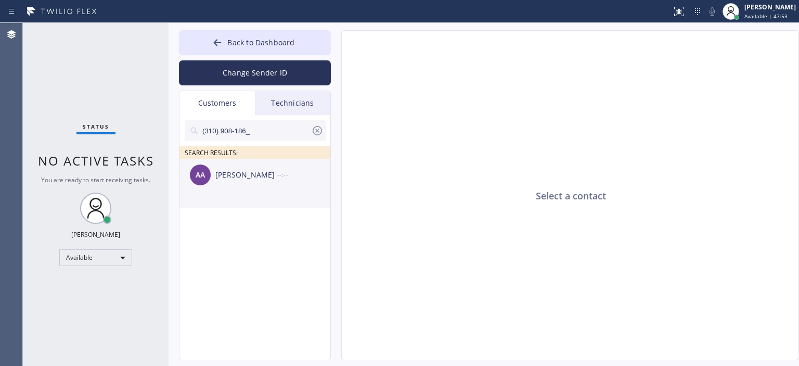
click at [259, 178] on div "Akmal Akbar" at bounding box center [246, 175] width 62 height 12
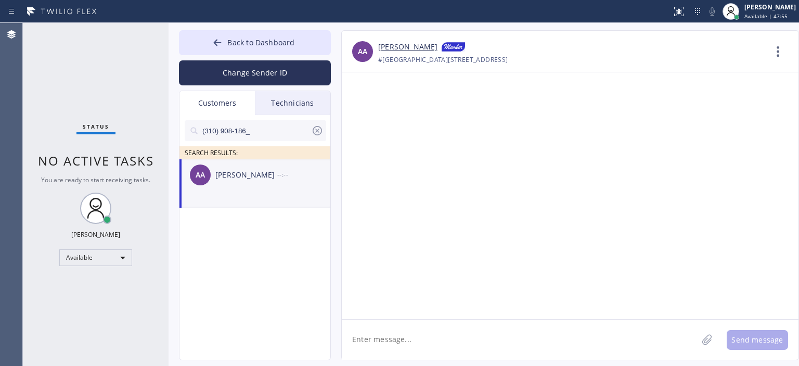
click at [466, 334] on textarea at bounding box center [520, 339] width 356 height 40
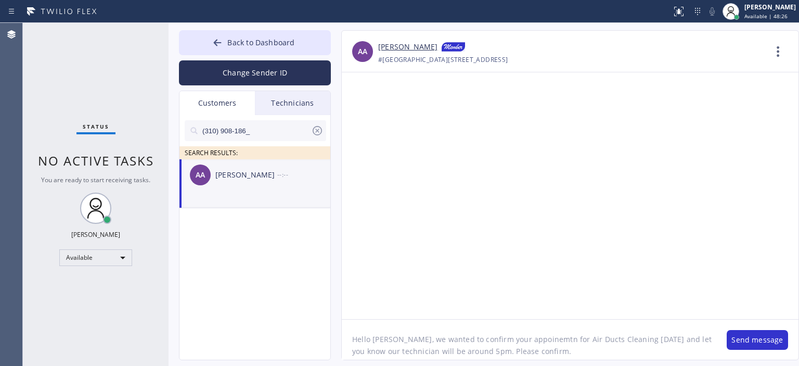
click at [466, 334] on textarea "Hello Akmal, we wanted to confirm your appoinemtn for Air Ducts Cleaning today …" at bounding box center [529, 339] width 374 height 40
type textarea "Hello Akmal, we wanted to confirm your appoinemtn for Air Ducts Cleaning today …"
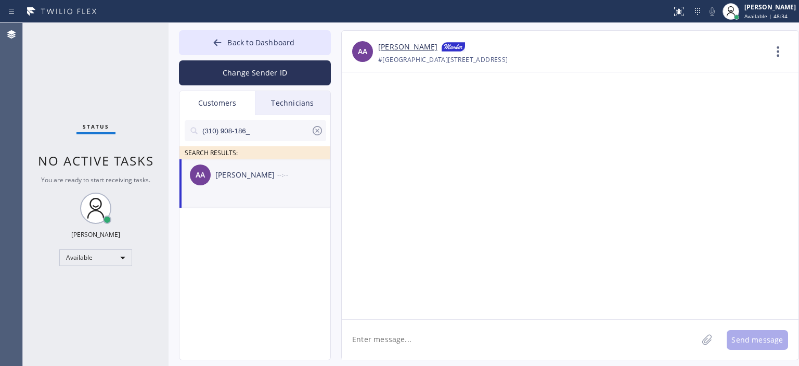
paste textarea "Hello Akmal, we wanted to confirm your appointment for Air Ducts Cleaning today…"
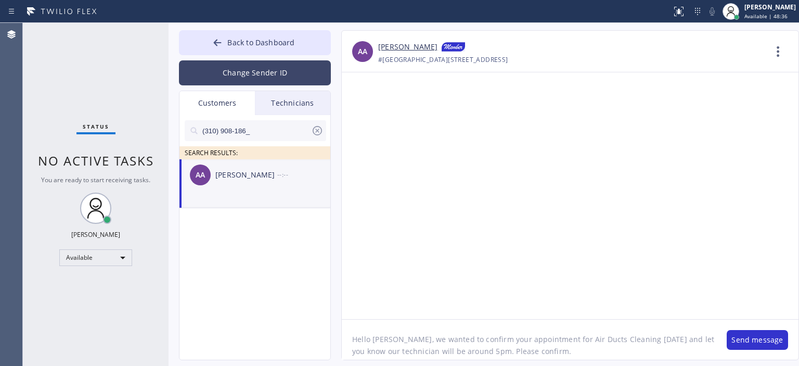
type textarea "Hello Akmal, we wanted to confirm your appointment for Air Ducts Cleaning today…"
click at [248, 73] on button "Change Sender ID" at bounding box center [255, 72] width 152 height 25
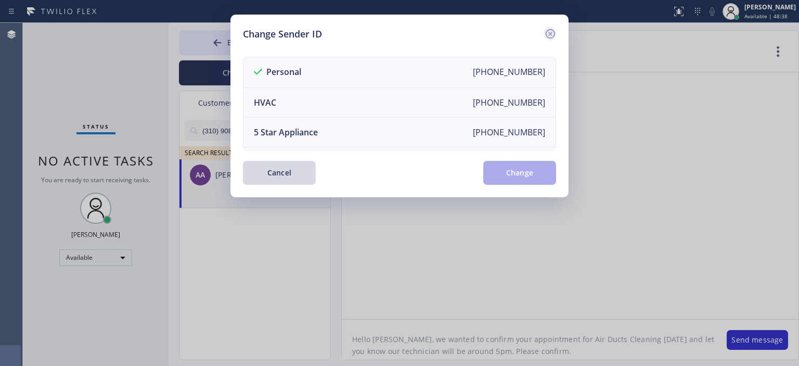
click at [548, 31] on icon at bounding box center [550, 34] width 12 height 12
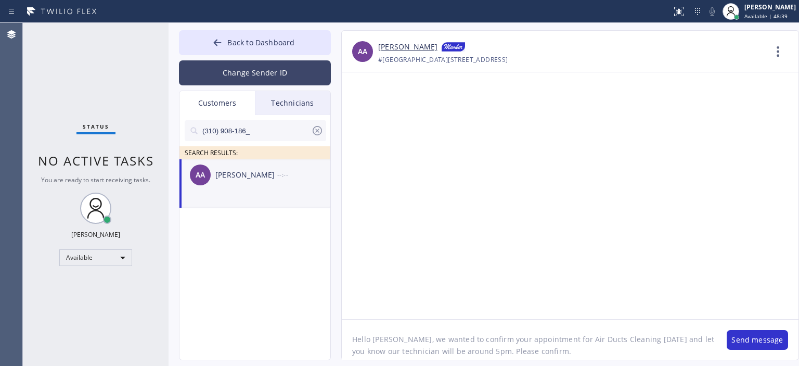
click at [250, 69] on button "Change Sender ID" at bounding box center [255, 72] width 152 height 25
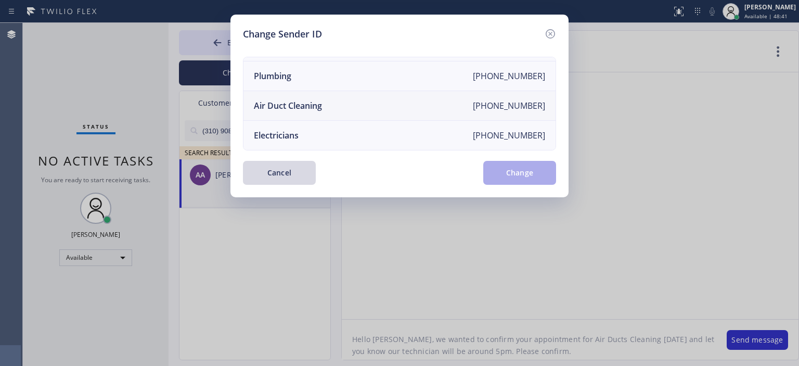
scroll to position [121, 0]
click at [328, 98] on li "Air Duct Cleaning +18006865038" at bounding box center [399, 106] width 312 height 30
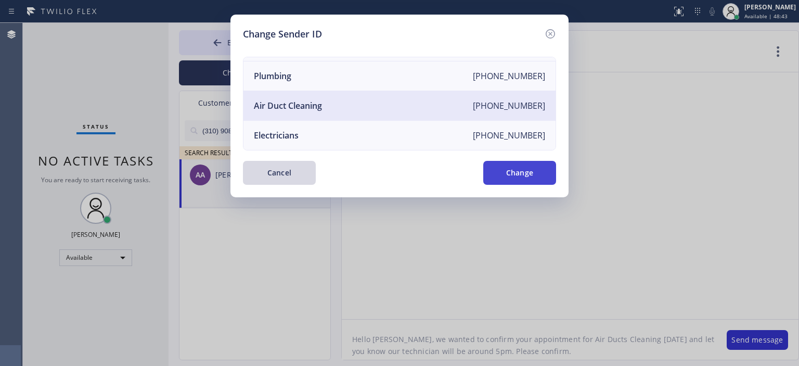
click at [532, 174] on button "Change" at bounding box center [519, 173] width 73 height 24
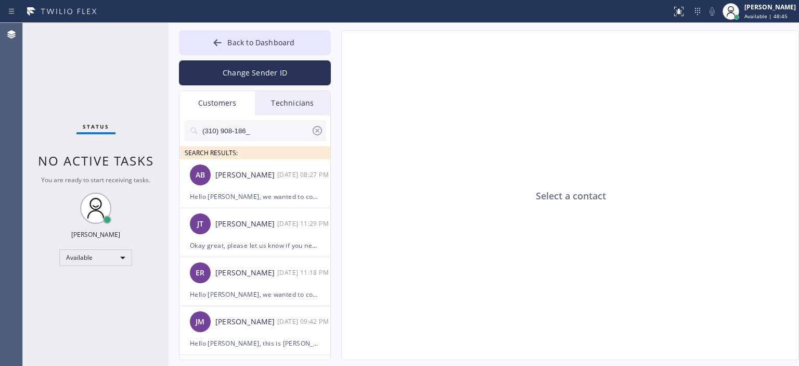
click at [267, 129] on input "(310) 908-186_" at bounding box center [256, 130] width 110 height 21
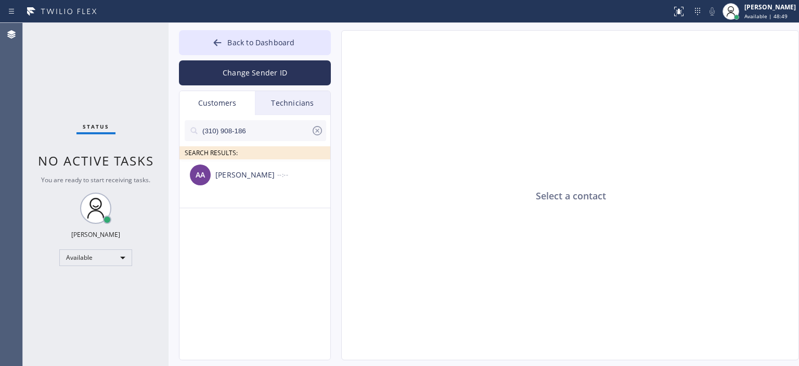
type input "(310) 908-186"
click at [285, 178] on div "--:--" at bounding box center [304, 174] width 54 height 12
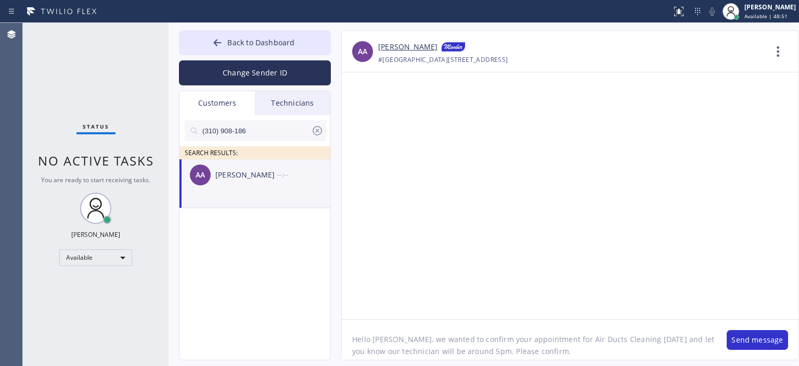
click at [527, 347] on textarea "Hello Akmal, we wanted to confirm your appointment for Air Ducts Cleaning today…" at bounding box center [529, 339] width 374 height 40
click at [514, 342] on textarea "Hello Akmal, we wanted to confirm your appointment for Air Ducts Cleaning today…" at bounding box center [529, 339] width 374 height 40
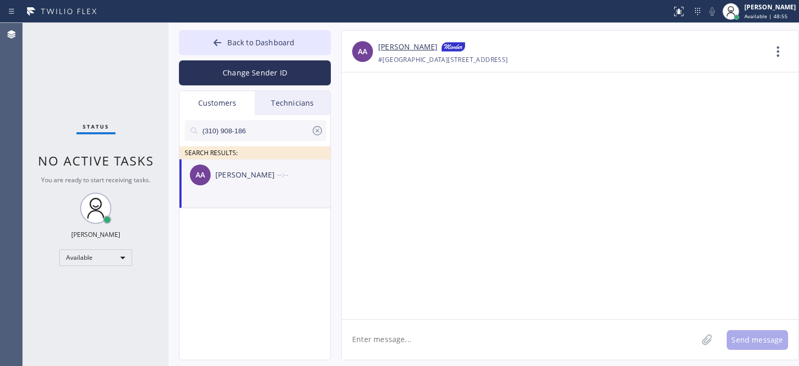
paste textarea "Hello Akmal, we wanted to confirm your appointment for Air Ducts Cleaning today…"
type textarea "Hello Akmal, we wanted to confirm your appointment for Air Ducts Cleaning today…"
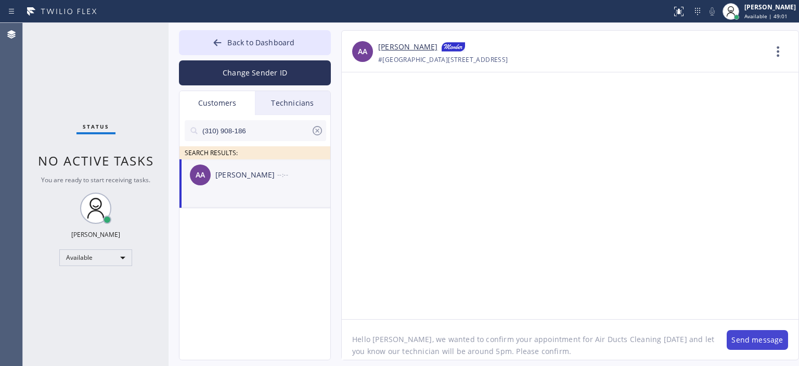
click at [748, 337] on button "Send message" at bounding box center [756, 340] width 61 height 20
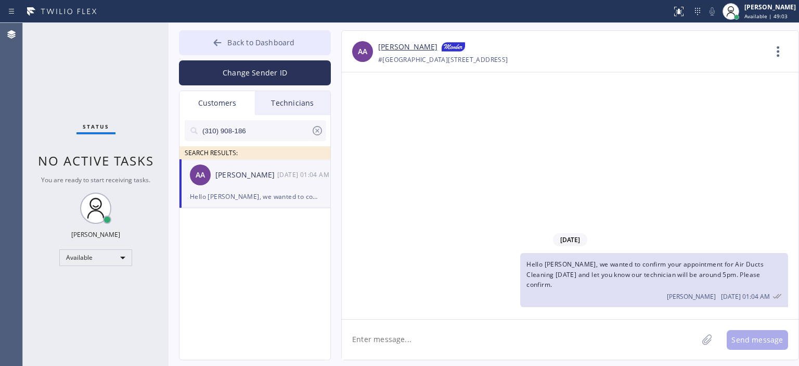
click at [220, 38] on icon at bounding box center [217, 42] width 10 height 10
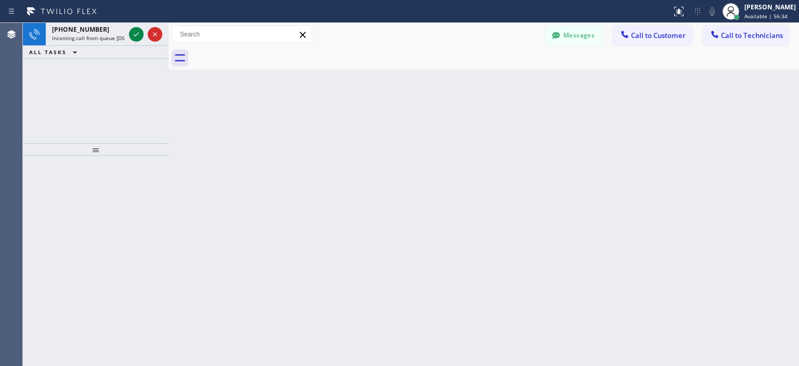
click at [50, 92] on div "+19513786464 Incoming call from queue [DSRs] ALL TASKS ALL TASKS ACTIVE TASKS T…" at bounding box center [96, 83] width 146 height 120
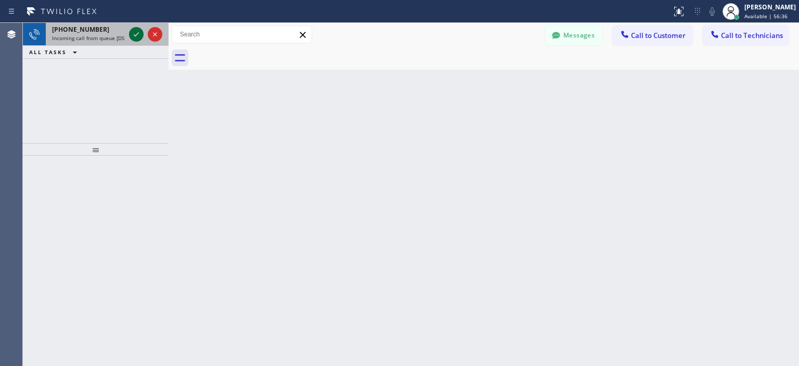
click at [134, 34] on icon at bounding box center [136, 34] width 12 height 12
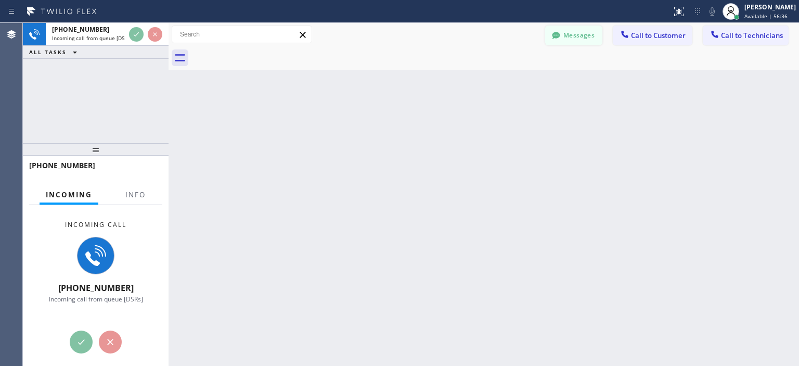
click at [579, 34] on button "Messages" at bounding box center [573, 35] width 57 height 20
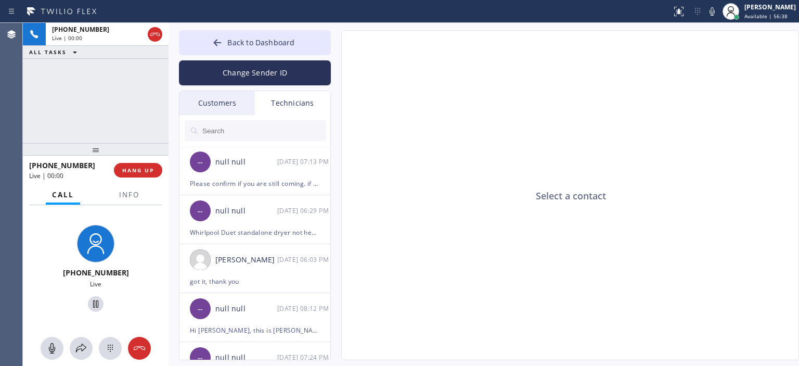
click at [317, 134] on input "text" at bounding box center [263, 130] width 125 height 21
click at [217, 45] on icon at bounding box center [218, 42] width 8 height 7
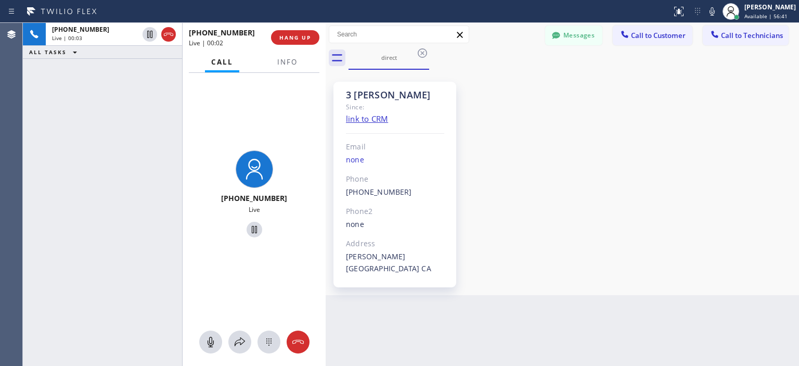
drag, startPoint x: 168, startPoint y: 51, endPoint x: 325, endPoint y: 58, distance: 157.2
click at [326, 58] on div at bounding box center [326, 194] width 0 height 343
click at [574, 39] on button "Messages" at bounding box center [573, 35] width 57 height 20
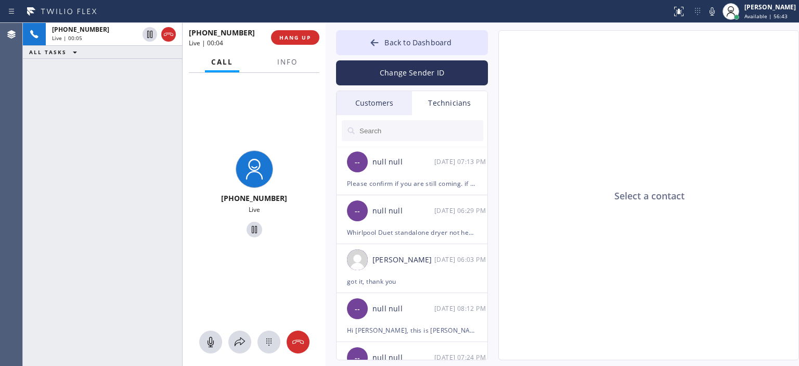
click at [378, 104] on div "Customers" at bounding box center [373, 103] width 75 height 24
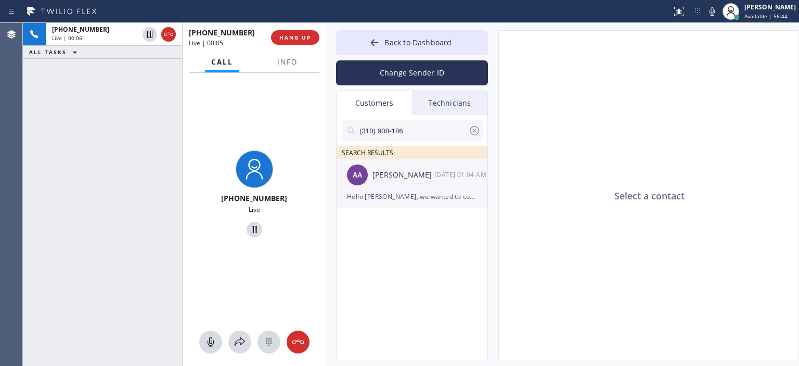
click at [420, 179] on div "Akmal Akbar" at bounding box center [403, 175] width 62 height 12
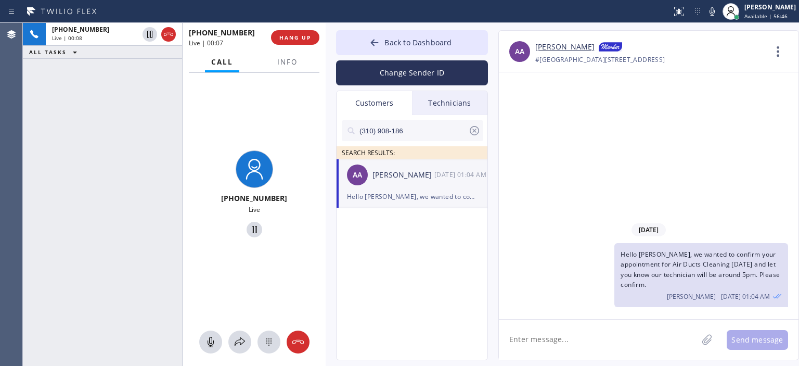
click at [471, 130] on icon at bounding box center [474, 130] width 12 height 12
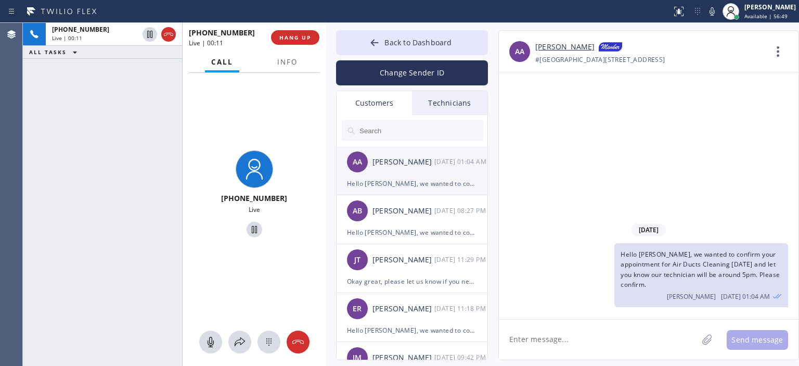
click at [429, 177] on div "Hello Akmal, we wanted to confirm your appointment for Air Ducts Cleaning today…" at bounding box center [412, 183] width 130 height 12
click at [32, 114] on div "+19513786464 Live | 03:26 ALL TASKS ALL TASKS ACTIVE TASKS TASKS IN WRAP UP" at bounding box center [102, 194] width 159 height 343
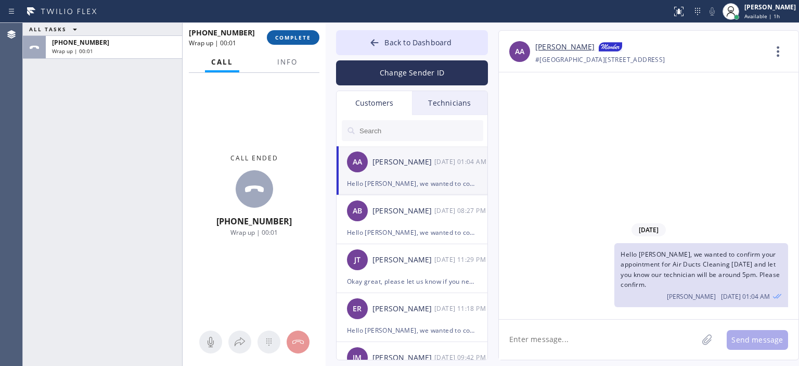
click at [298, 31] on button "COMPLETE" at bounding box center [293, 37] width 53 height 15
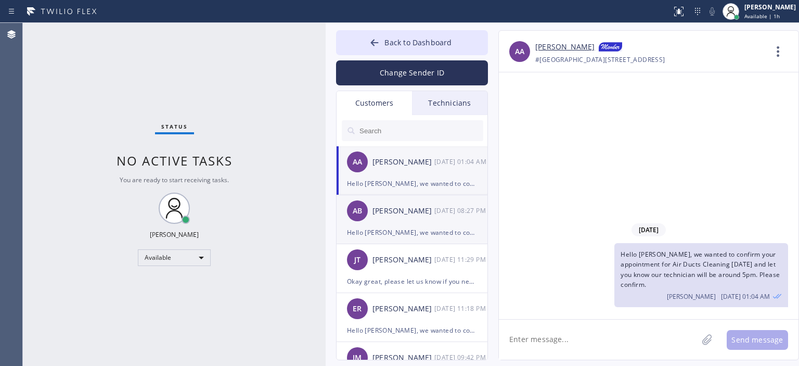
click at [439, 216] on div "[DATE] 08:27 PM" at bounding box center [461, 210] width 54 height 12
click at [436, 169] on div "AA Akmal Akbar 09/20 01:04 AM" at bounding box center [412, 161] width 152 height 31
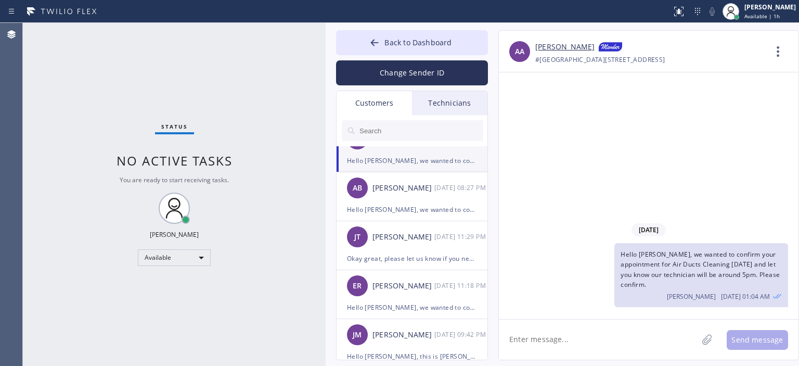
scroll to position [22, 0]
click at [426, 203] on div "AB Adrian Bay 09/19 08:27 PM" at bounding box center [412, 188] width 152 height 31
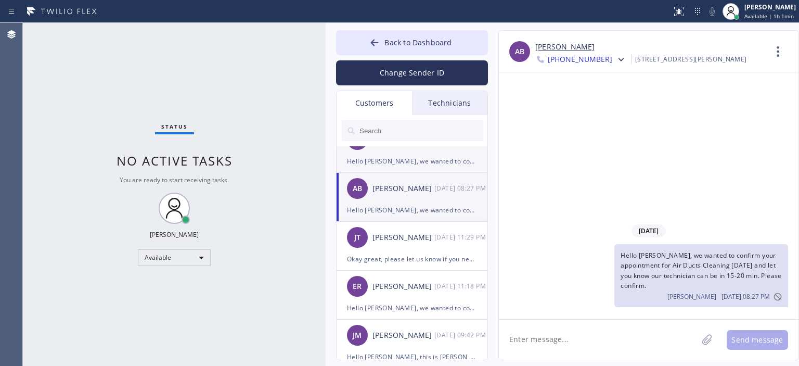
click at [425, 160] on div "Hello Akmal, we wanted to confirm your appointment for Air Ducts Cleaning today…" at bounding box center [412, 161] width 130 height 12
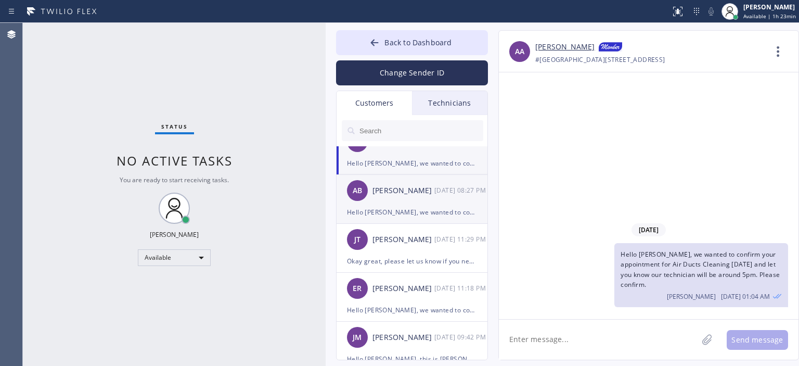
scroll to position [0, 0]
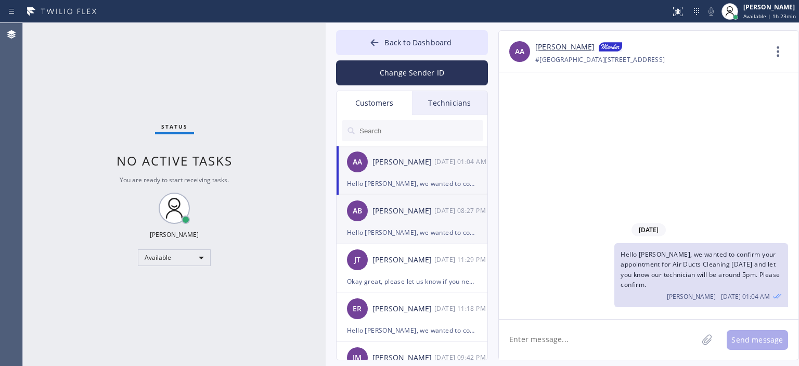
click at [414, 214] on div "[PERSON_NAME]" at bounding box center [403, 211] width 62 height 12
click at [443, 150] on div "AA Akmal Akbar 09/20 01:04 AM" at bounding box center [412, 161] width 152 height 31
click at [67, 135] on div "Status No active tasks You are ready to start receiving tasks. [PERSON_NAME] Av…" at bounding box center [174, 194] width 303 height 343
click at [374, 44] on icon at bounding box center [375, 42] width 8 height 7
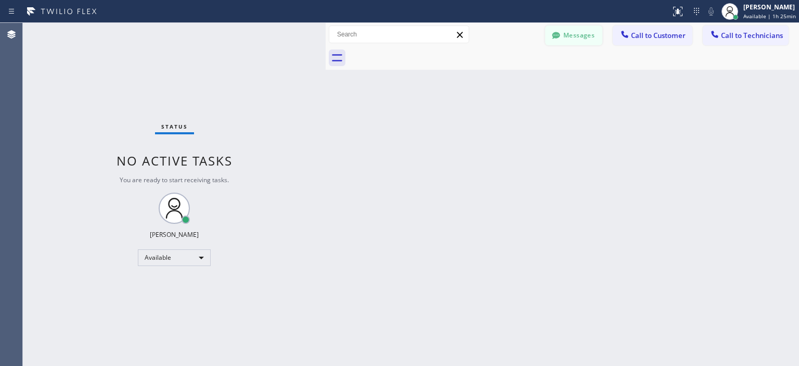
click at [593, 33] on button "Messages" at bounding box center [573, 35] width 57 height 20
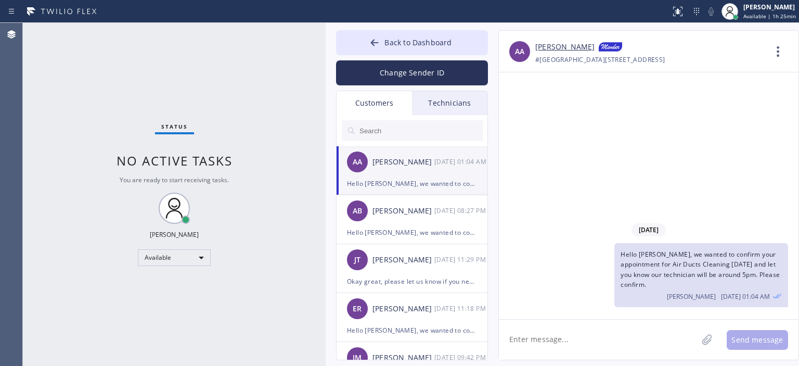
click at [450, 105] on div "Technicians" at bounding box center [449, 103] width 75 height 24
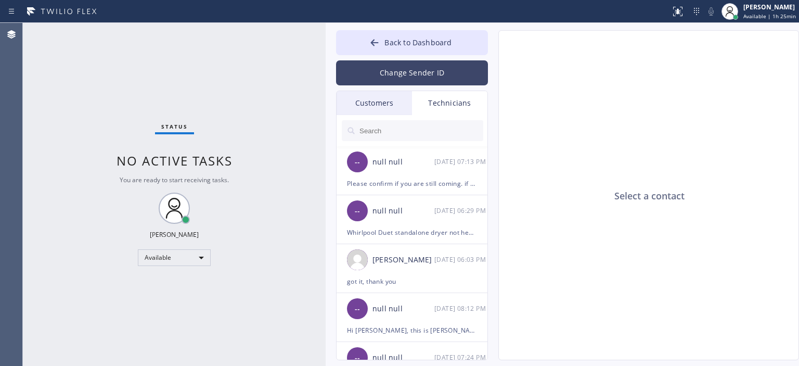
click at [414, 72] on button "Change Sender ID" at bounding box center [412, 72] width 152 height 25
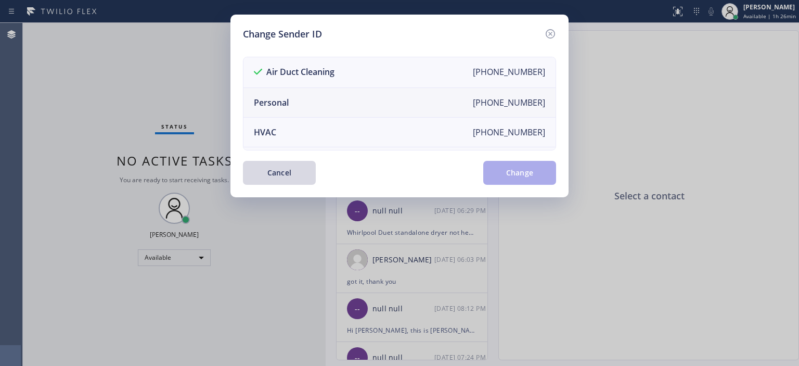
click at [394, 98] on li "Personal [PHONE_NUMBER]" at bounding box center [399, 103] width 312 height 30
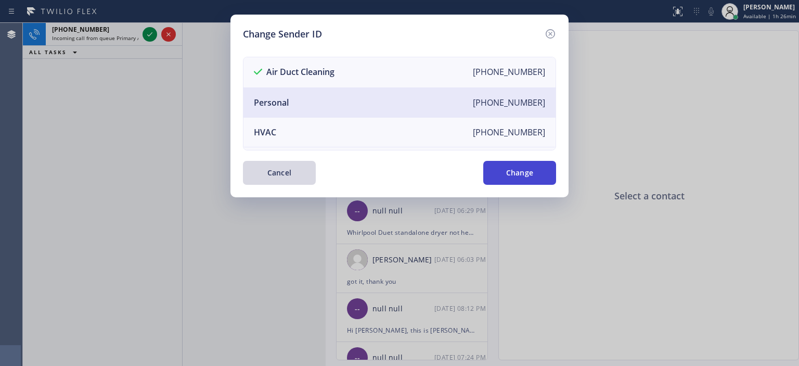
click at [511, 166] on button "Change" at bounding box center [519, 173] width 73 height 24
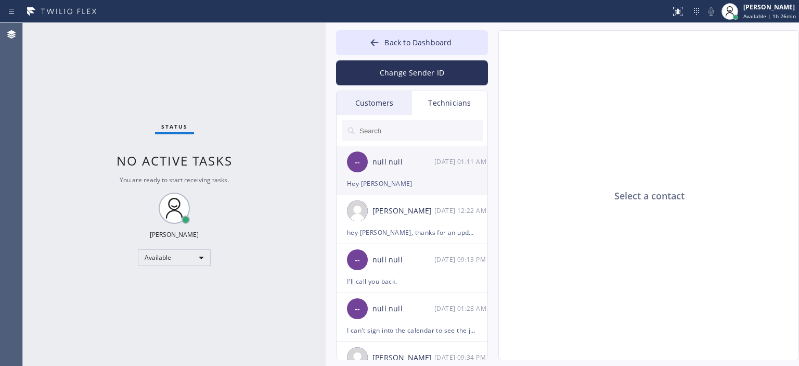
click at [432, 175] on div "-- null null 09/20 01:11 AM" at bounding box center [412, 161] width 152 height 31
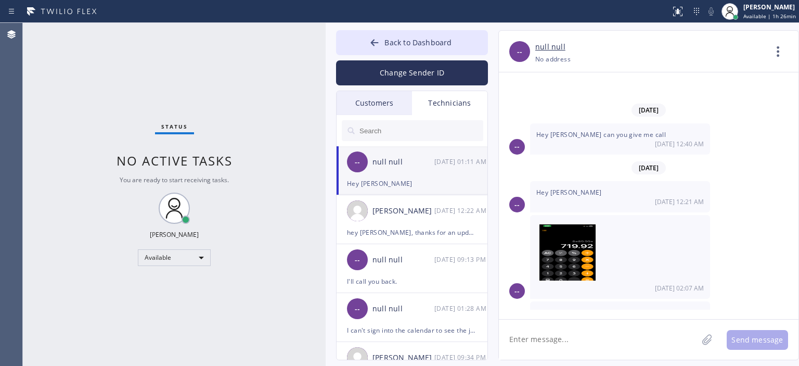
scroll to position [5587, 0]
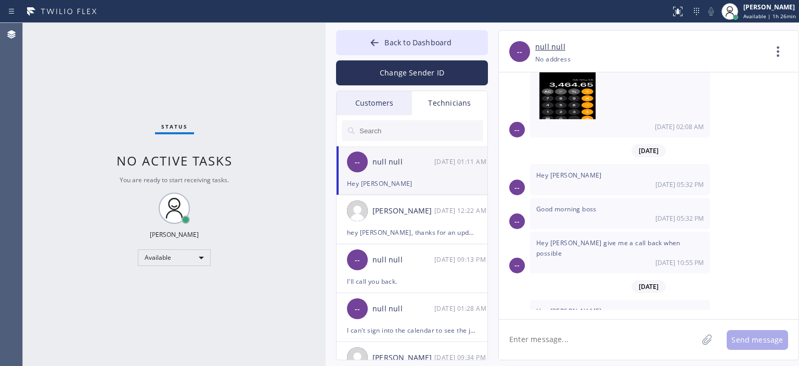
click at [32, 82] on div "Status No active tasks You are ready to start receiving tasks. [PERSON_NAME] Av…" at bounding box center [174, 194] width 303 height 343
click at [406, 208] on div "[PERSON_NAME]" at bounding box center [403, 211] width 62 height 12
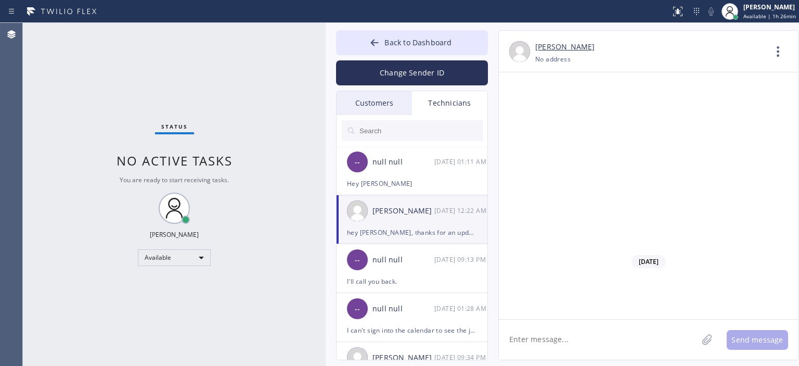
scroll to position [65858, 0]
click at [574, 345] on textarea at bounding box center [598, 339] width 199 height 40
click at [569, 337] on textarea at bounding box center [598, 339] width 199 height 40
type textarea "Hey Tom, s"
click at [55, 150] on div "Status No active tasks You are ready to start receiving tasks. [PERSON_NAME] Av…" at bounding box center [174, 194] width 303 height 343
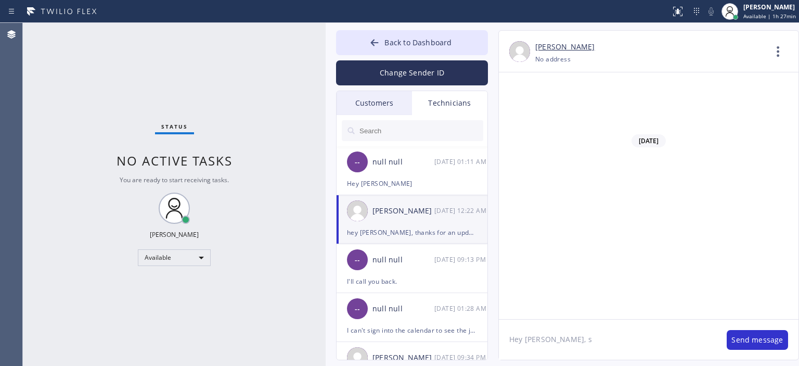
click at [570, 336] on textarea "Hey Tom, s" at bounding box center [607, 339] width 217 height 40
click at [590, 333] on textarea at bounding box center [598, 339] width 199 height 40
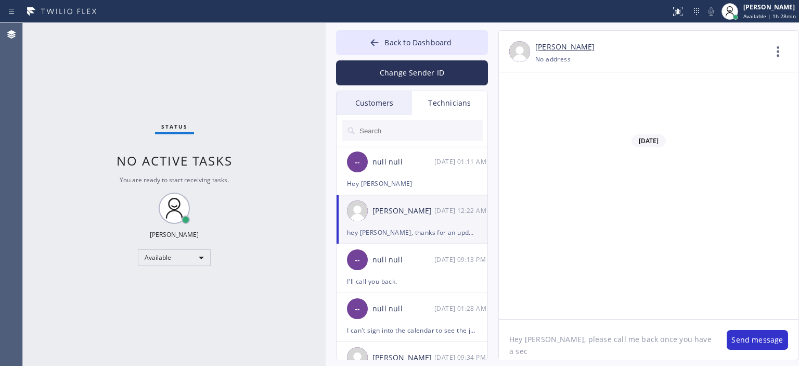
type textarea "Hey Ed, please call me back once you have a sec."
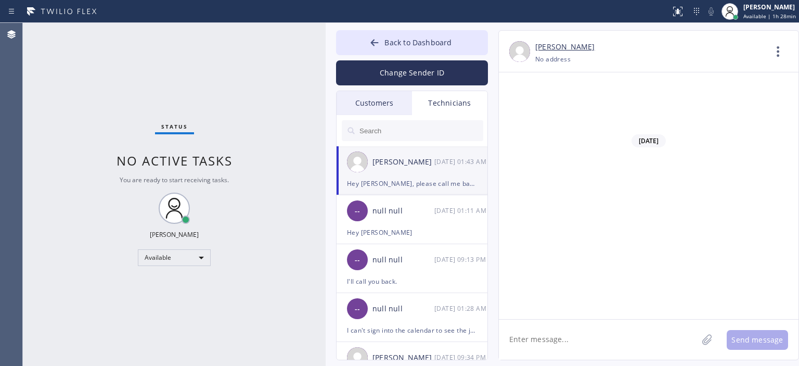
scroll to position [65894, 0]
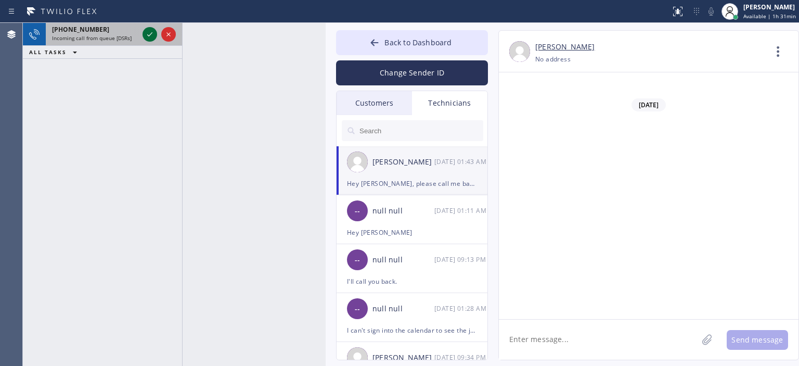
click at [147, 34] on icon at bounding box center [150, 34] width 12 height 12
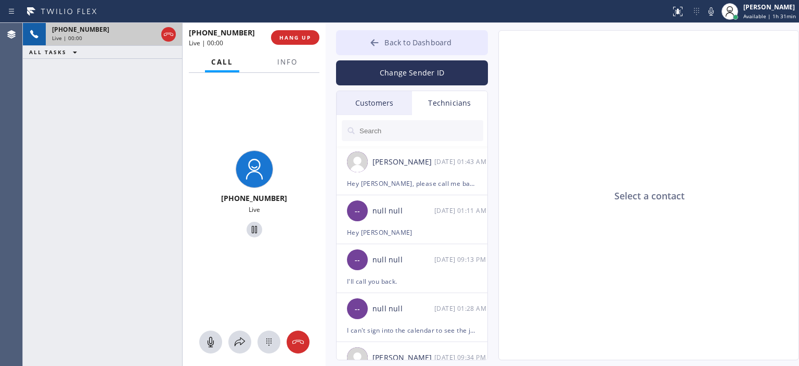
click at [370, 46] on icon at bounding box center [374, 42] width 10 height 10
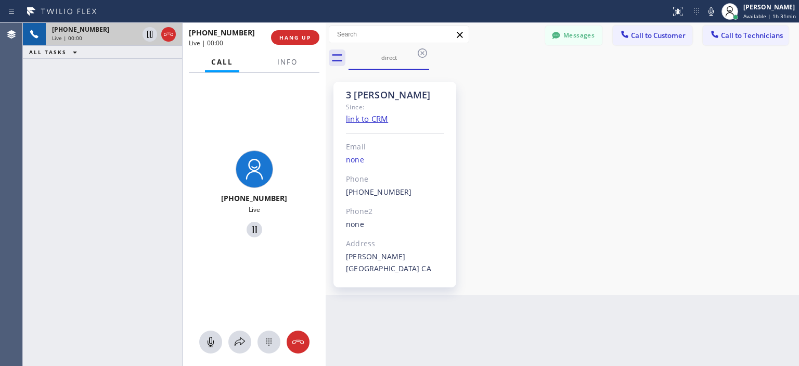
scroll to position [5587, 0]
click at [45, 113] on div "+19513786464 Live | 06:18 ALL TASKS ALL TASKS ACTIVE TASKS TASKS IN WRAP UP (56…" at bounding box center [102, 194] width 159 height 343
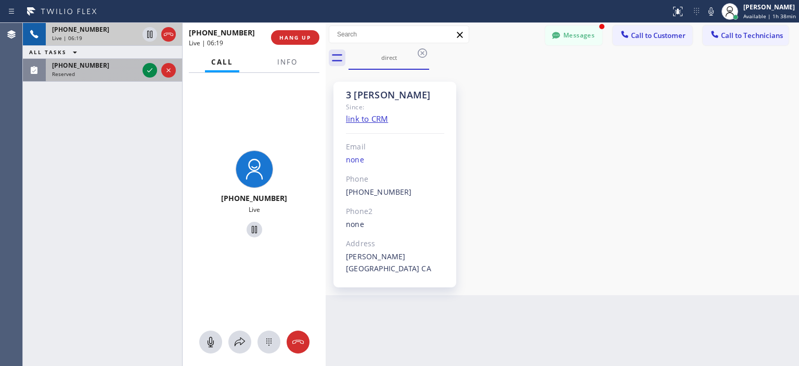
click at [93, 74] on div "Reserved" at bounding box center [95, 73] width 86 height 7
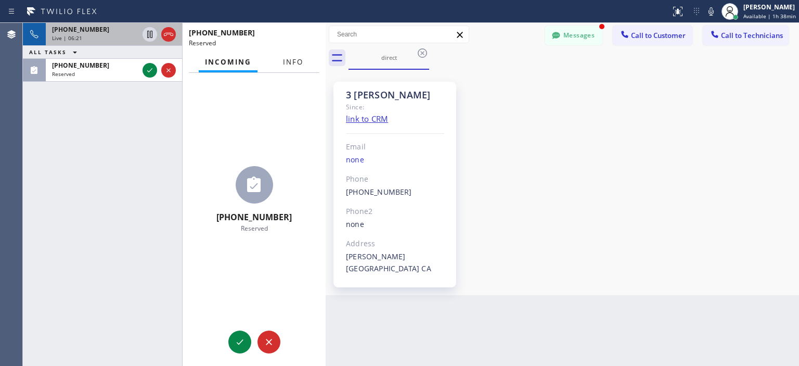
click at [289, 62] on span "Info" at bounding box center [293, 61] width 20 height 9
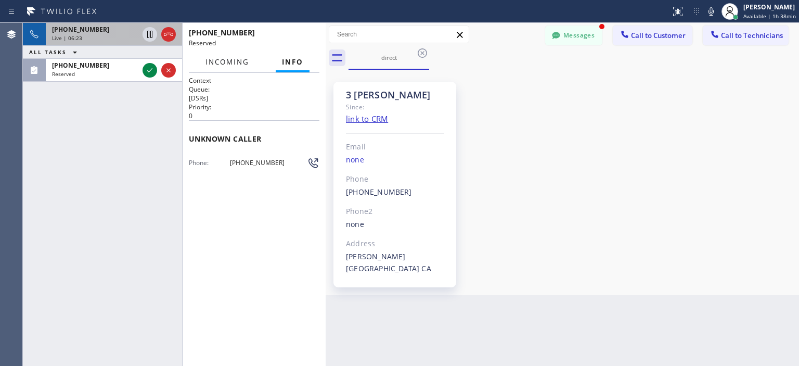
click at [238, 58] on span "Incoming" at bounding box center [227, 61] width 44 height 9
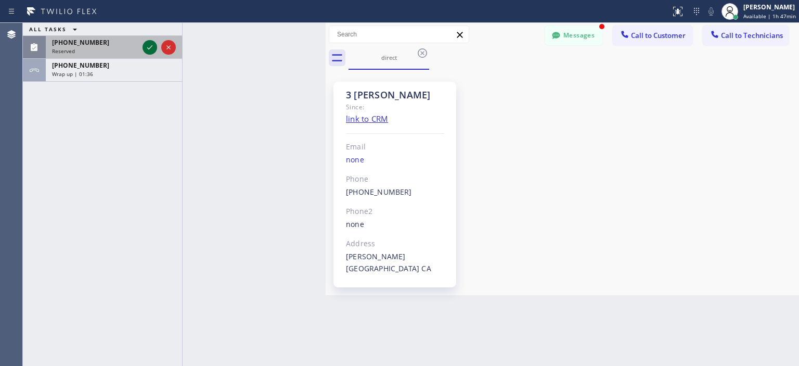
click at [150, 49] on icon at bounding box center [150, 47] width 12 height 12
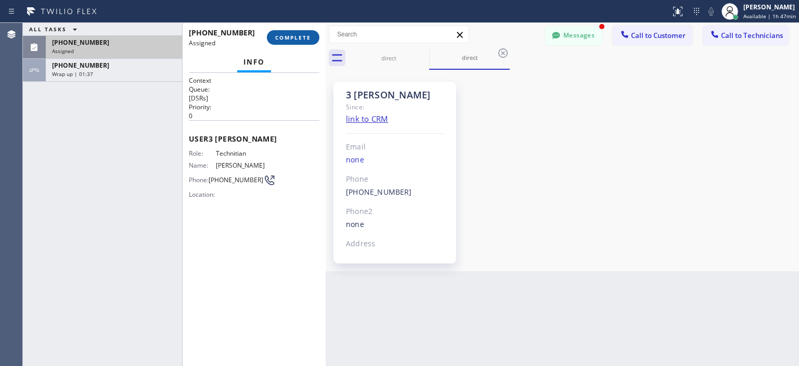
click at [293, 37] on span "COMPLETE" at bounding box center [293, 37] width 36 height 7
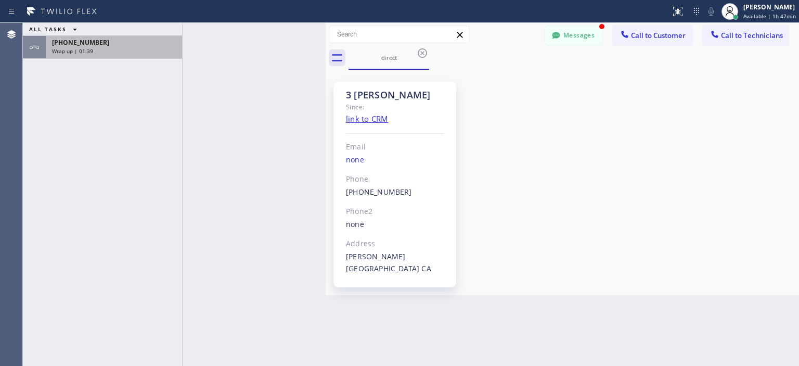
scroll to position [65927, 0]
click at [136, 45] on div "[PHONE_NUMBER]" at bounding box center [114, 42] width 124 height 9
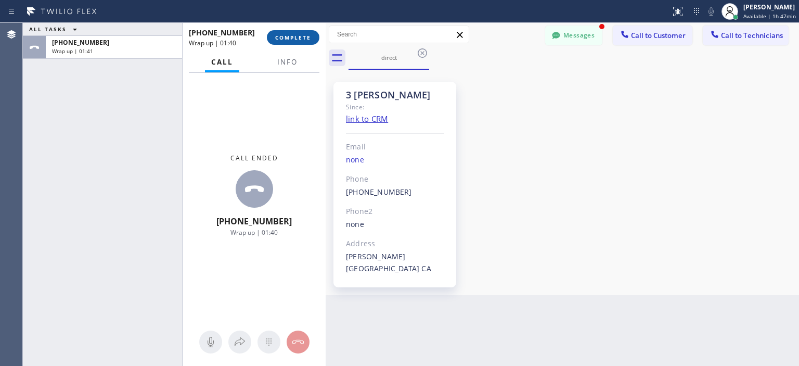
click at [291, 39] on span "COMPLETE" at bounding box center [293, 37] width 36 height 7
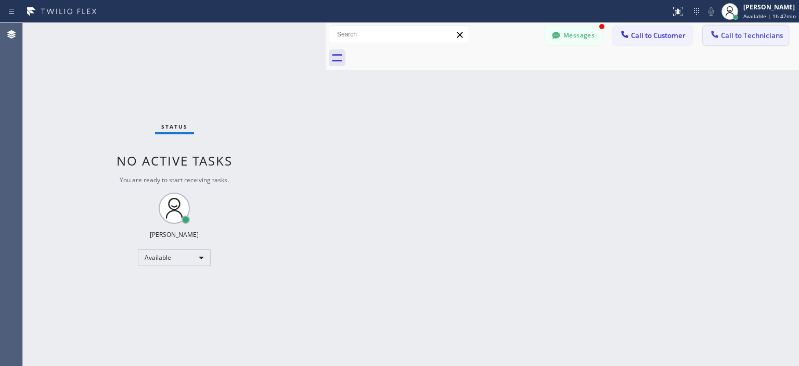
click at [754, 39] on span "Call to Technicians" at bounding box center [752, 35] width 62 height 9
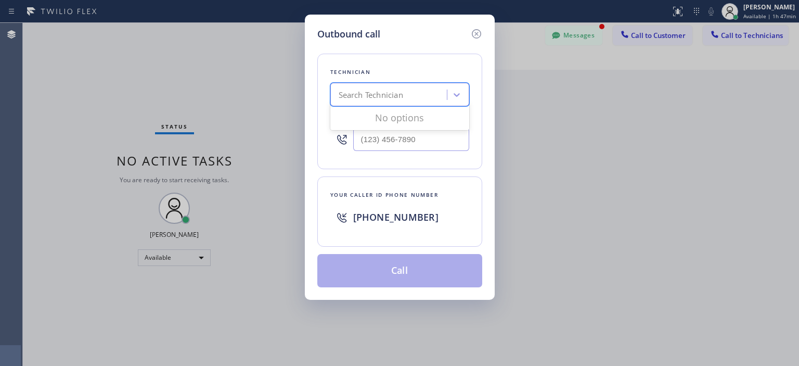
click at [395, 100] on div "Search Technician" at bounding box center [371, 95] width 64 height 12
type input "edw"
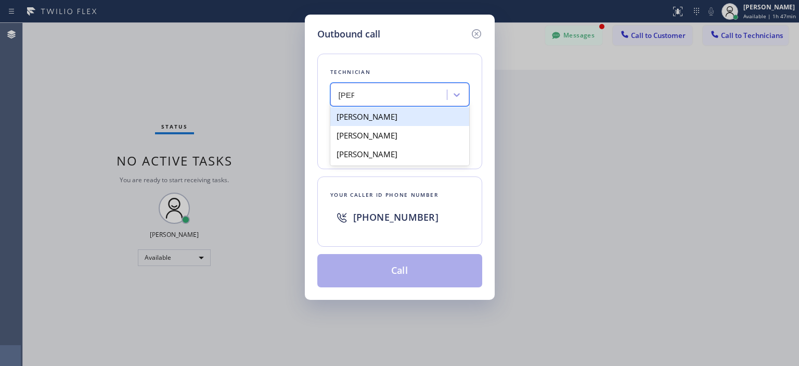
click at [398, 110] on div "[PERSON_NAME]" at bounding box center [399, 116] width 139 height 19
type input "[PHONE_NUMBER]"
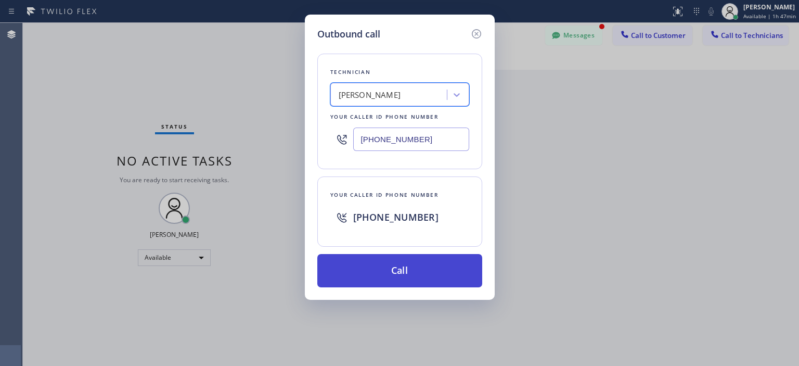
click at [426, 279] on button "Call" at bounding box center [399, 270] width 165 height 33
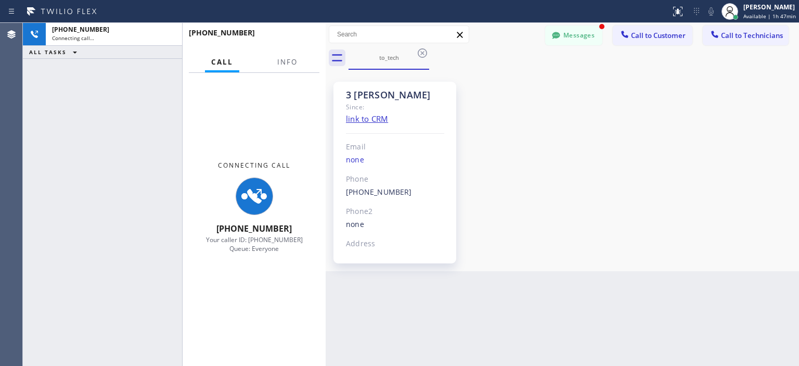
scroll to position [65927, 0]
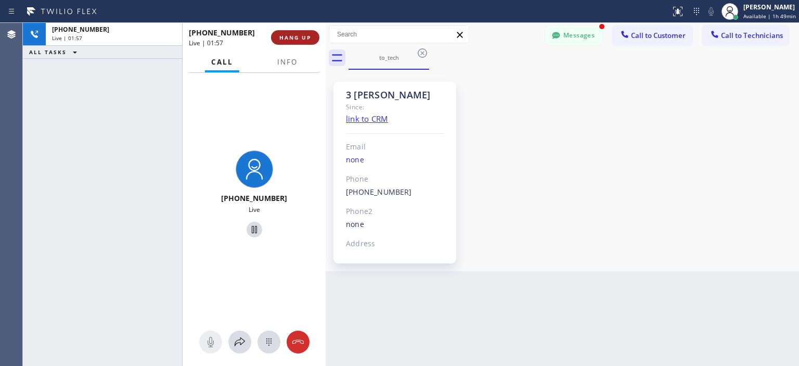
click at [300, 37] on span "HANG UP" at bounding box center [295, 37] width 32 height 7
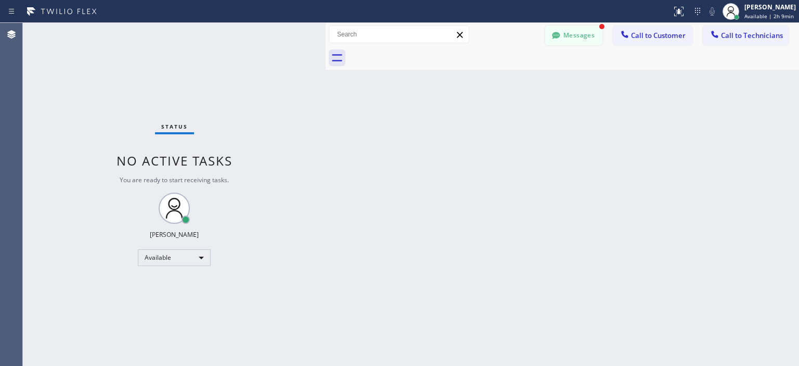
click at [579, 39] on button "Messages" at bounding box center [573, 35] width 57 height 20
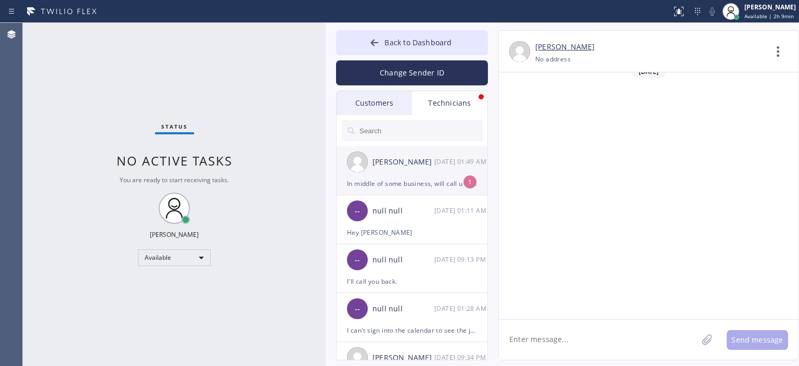
click at [453, 168] on div "Edward Butkus 09/20 01:49 AM" at bounding box center [412, 161] width 152 height 31
click at [388, 99] on div "Customers" at bounding box center [373, 103] width 75 height 24
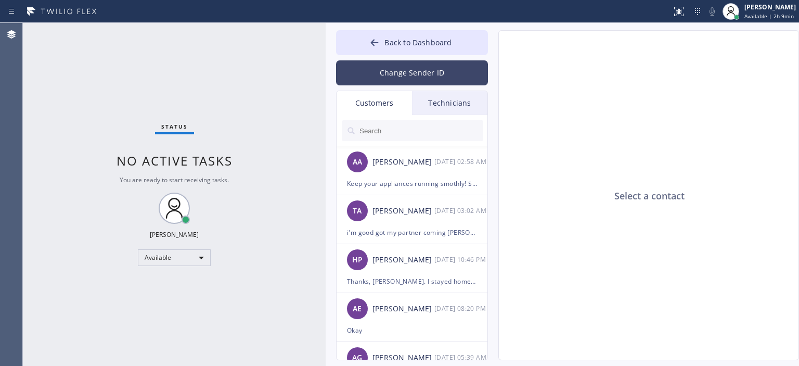
click at [405, 76] on button "Change Sender ID" at bounding box center [412, 72] width 152 height 25
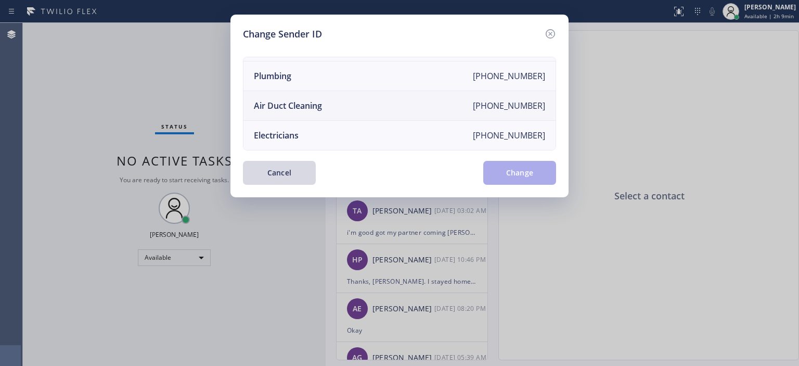
scroll to position [121, 0]
click at [368, 96] on li "Air Duct Cleaning +18006865038" at bounding box center [399, 106] width 312 height 30
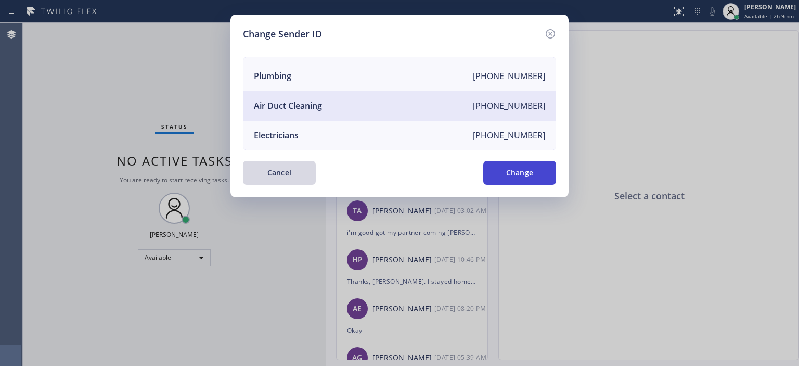
click at [529, 170] on button "Change" at bounding box center [519, 173] width 73 height 24
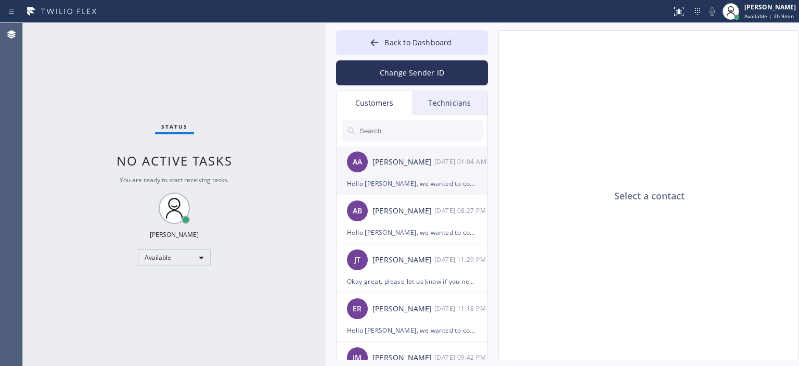
click at [413, 171] on div "AA Akmal Akbar 09/20 01:04 AM" at bounding box center [412, 161] width 152 height 31
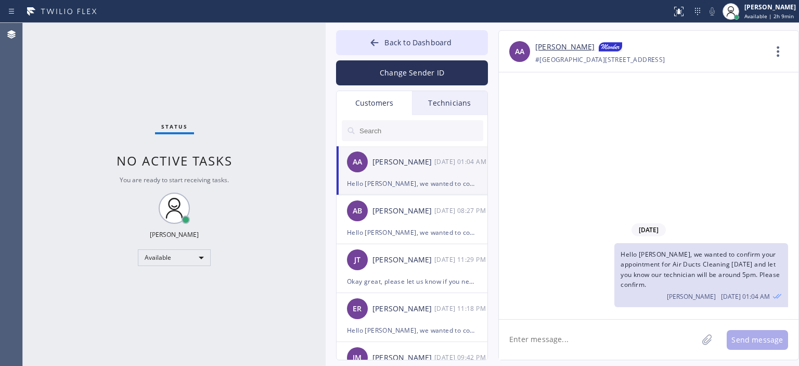
click at [395, 131] on input "text" at bounding box center [420, 130] width 125 height 21
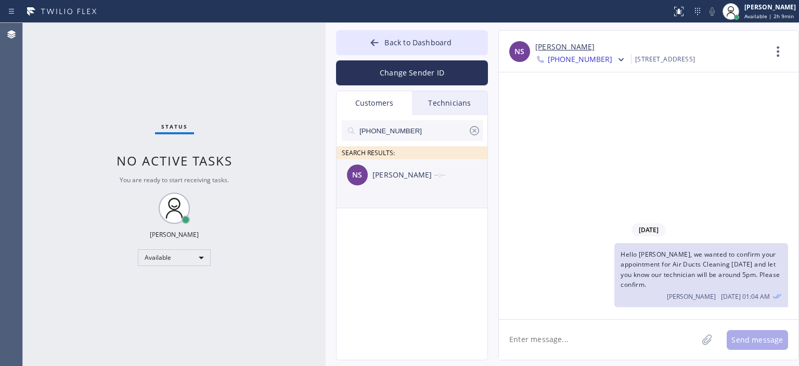
click at [414, 174] on div "Nora Scheinberg" at bounding box center [403, 175] width 62 height 12
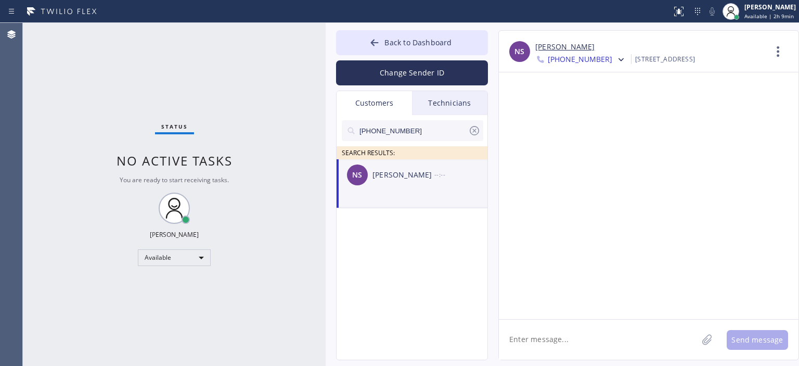
click at [585, 58] on span "+18052769292" at bounding box center [580, 60] width 64 height 12
drag, startPoint x: 689, startPoint y: 123, endPoint x: 674, endPoint y: 117, distance: 15.4
click at [683, 122] on div at bounding box center [649, 195] width 300 height 246
click at [557, 336] on textarea at bounding box center [598, 339] width 199 height 40
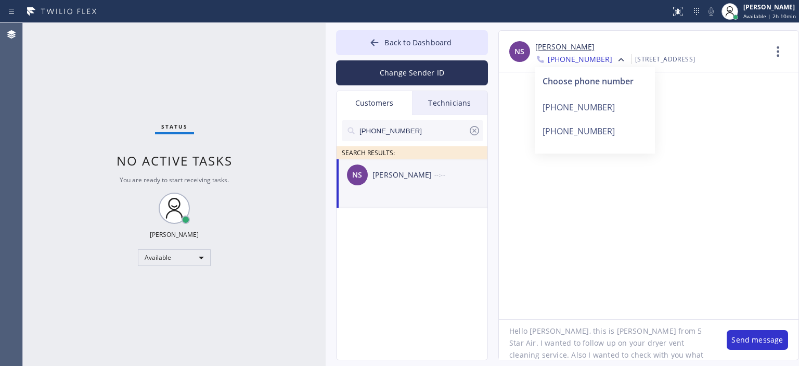
scroll to position [21, 0]
type textarea "Hello Nora, this is Tom from 5 Star Air. I wanted to follow up on your dryer ve…"
drag, startPoint x: 622, startPoint y: 352, endPoint x: 499, endPoint y: 309, distance: 129.9
click at [499, 309] on div "NS Nora Scheinberg +18052769292 Choose phone number +18052769292 +18052769292 7…" at bounding box center [648, 195] width 301 height 330
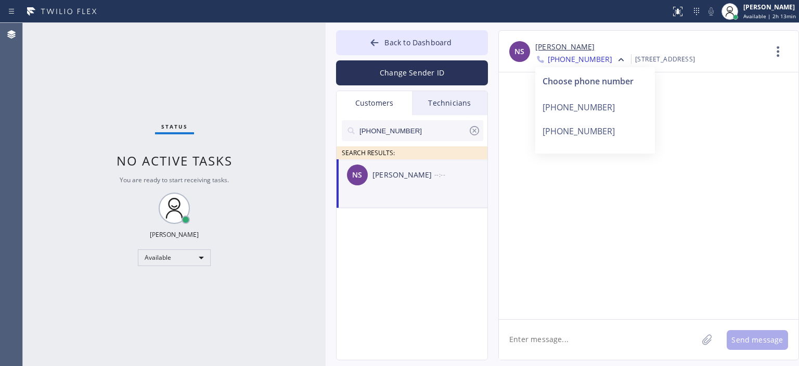
click at [548, 341] on textarea at bounding box center [598, 339] width 199 height 40
paste textarea "Hello [Customer’s Name], this is [Your Name] with [Company Name]. I hope you we…"
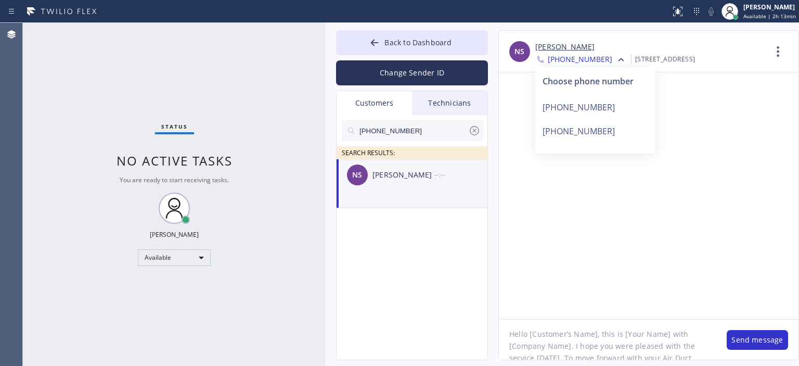
scroll to position [3, 0]
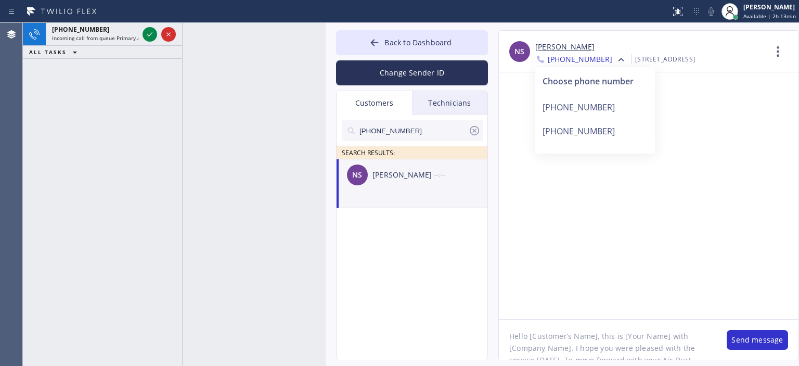
drag, startPoint x: 529, startPoint y: 335, endPoint x: 596, endPoint y: 335, distance: 67.1
click at [596, 335] on textarea "Hello [Customer’s Name], this is [Your Name] with [Company Name]. I hope you we…" at bounding box center [607, 339] width 217 height 40
drag, startPoint x: 572, startPoint y: 336, endPoint x: 616, endPoint y: 341, distance: 43.9
click at [616, 341] on textarea "Hello Nora, this is [Your Name] with [Company Name]. I hope you were pleased wi…" at bounding box center [607, 339] width 217 height 40
drag, startPoint x: 606, startPoint y: 336, endPoint x: 666, endPoint y: 336, distance: 59.8
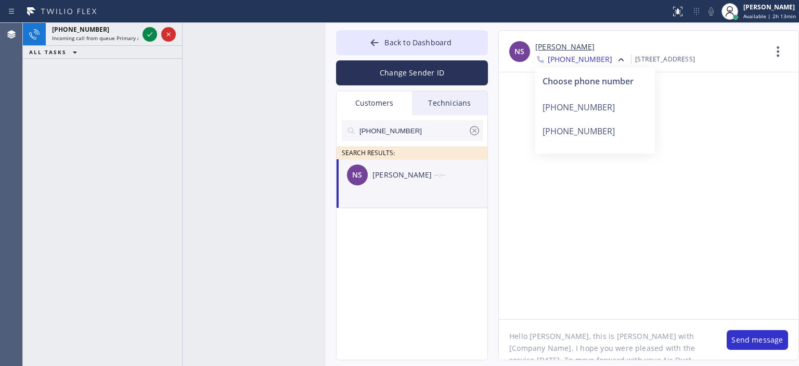
click at [666, 336] on textarea "Hello Nora, this is Tom with [Company Name]. I hope you were pleased with the s…" at bounding box center [607, 339] width 217 height 40
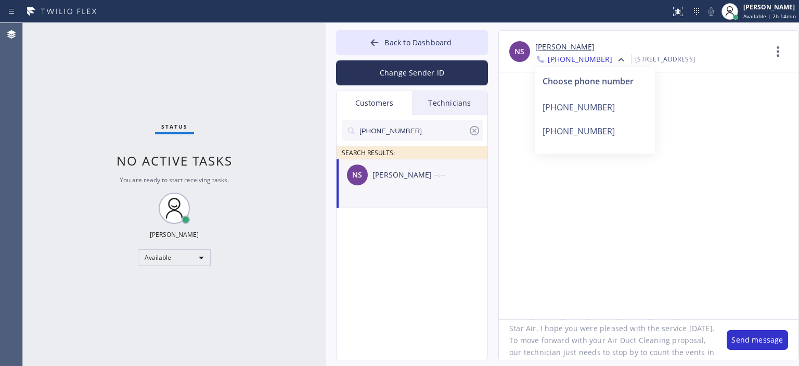
scroll to position [23, 0]
click at [555, 341] on textarea "Hello Nora, this is Tom with 5 Star Air. I hope you were pleased with the servi…" at bounding box center [607, 339] width 217 height 40
type textarea "Hello Nora, this is Tom with 5 Star Air. I hope you were pleased with the servi…"
click at [435, 78] on button "Change Sender ID" at bounding box center [412, 72] width 152 height 25
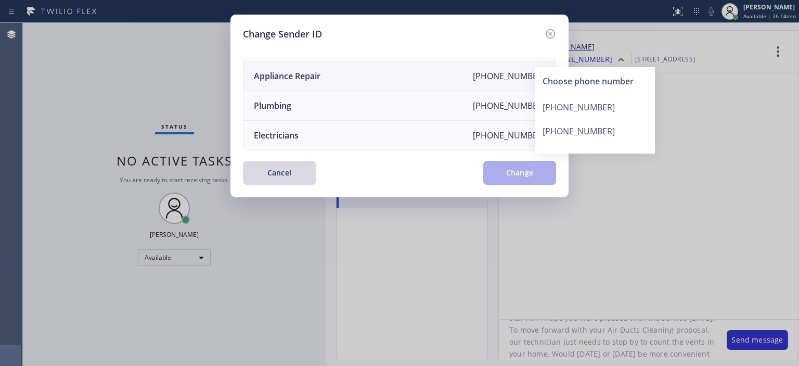
scroll to position [0, 0]
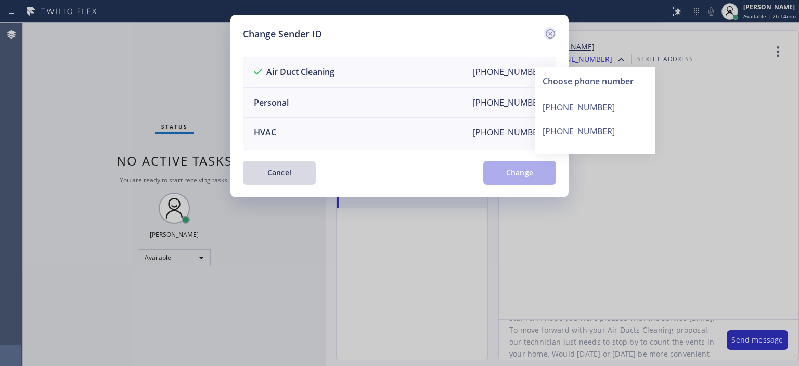
click at [548, 31] on icon at bounding box center [550, 34] width 12 height 12
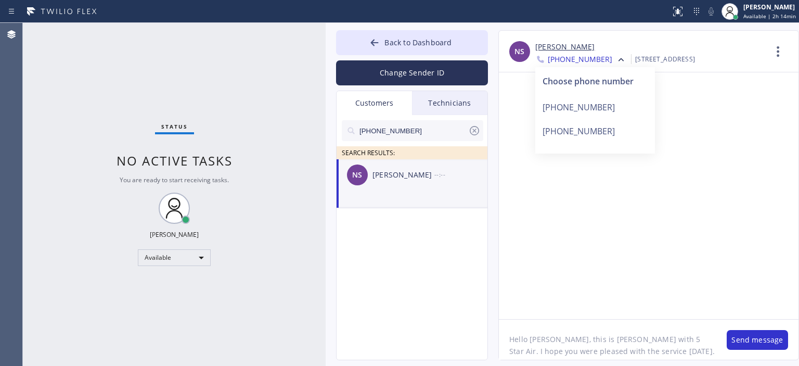
click at [682, 232] on div at bounding box center [649, 195] width 300 height 246
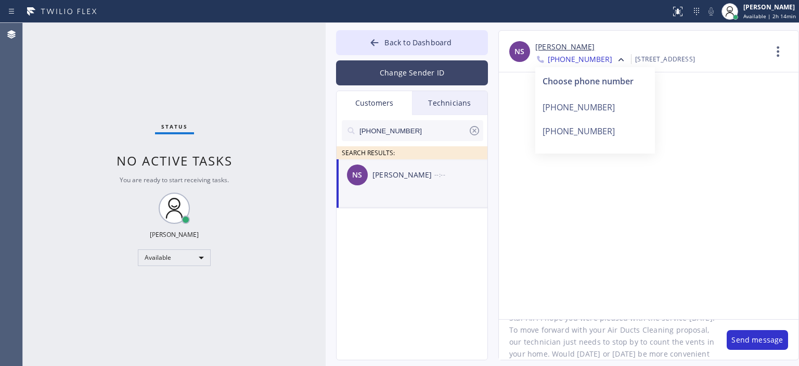
click at [431, 68] on button "Change Sender ID" at bounding box center [412, 72] width 152 height 25
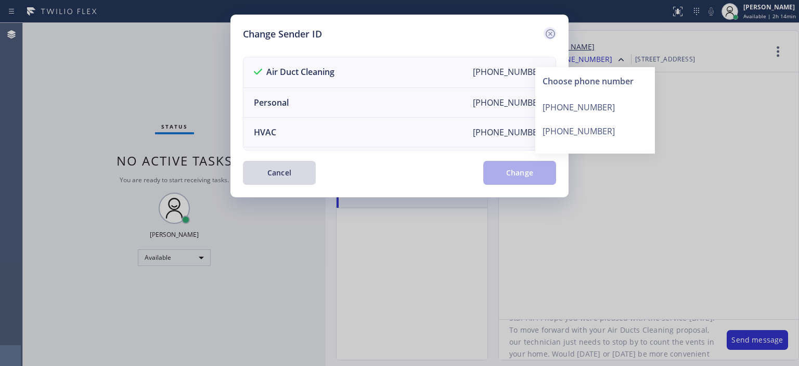
click at [546, 30] on icon at bounding box center [550, 34] width 12 height 12
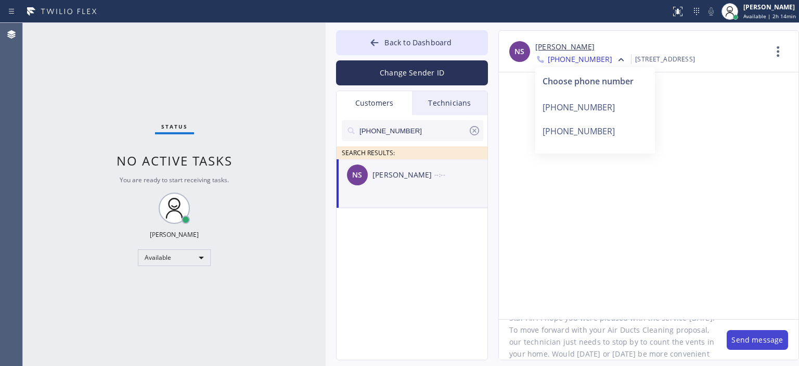
click at [757, 342] on button "Send message" at bounding box center [756, 340] width 61 height 20
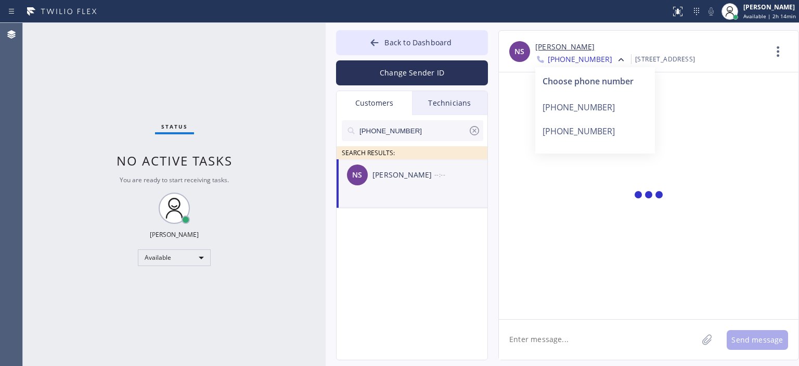
scroll to position [0, 0]
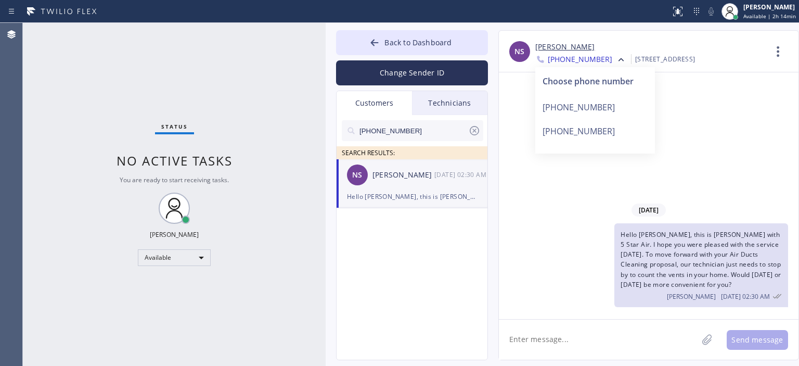
click at [596, 60] on span "+18052769292" at bounding box center [580, 60] width 64 height 12
click at [366, 40] on button "Back to Dashboard" at bounding box center [412, 42] width 152 height 25
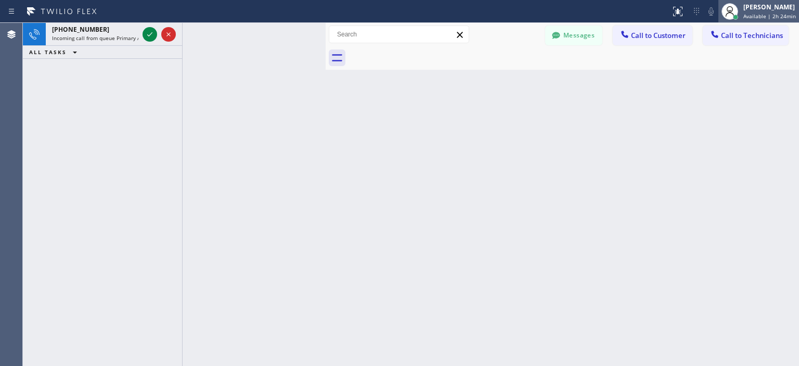
click at [757, 15] on span "Available | 2h 24min" at bounding box center [769, 15] width 53 height 7
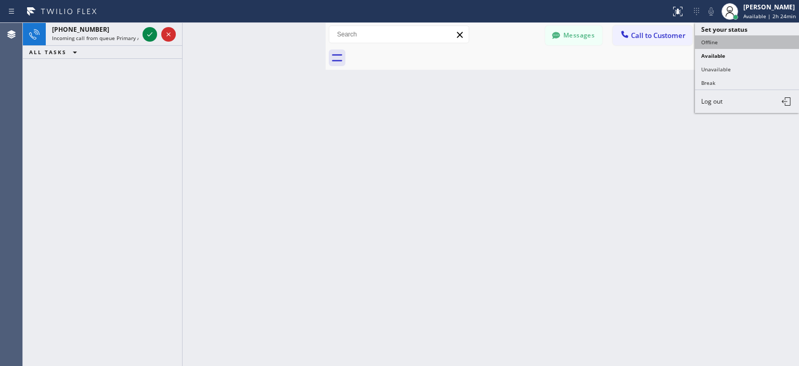
click at [719, 45] on button "Offline" at bounding box center [747, 42] width 104 height 14
